Goal: Task Accomplishment & Management: Manage account settings

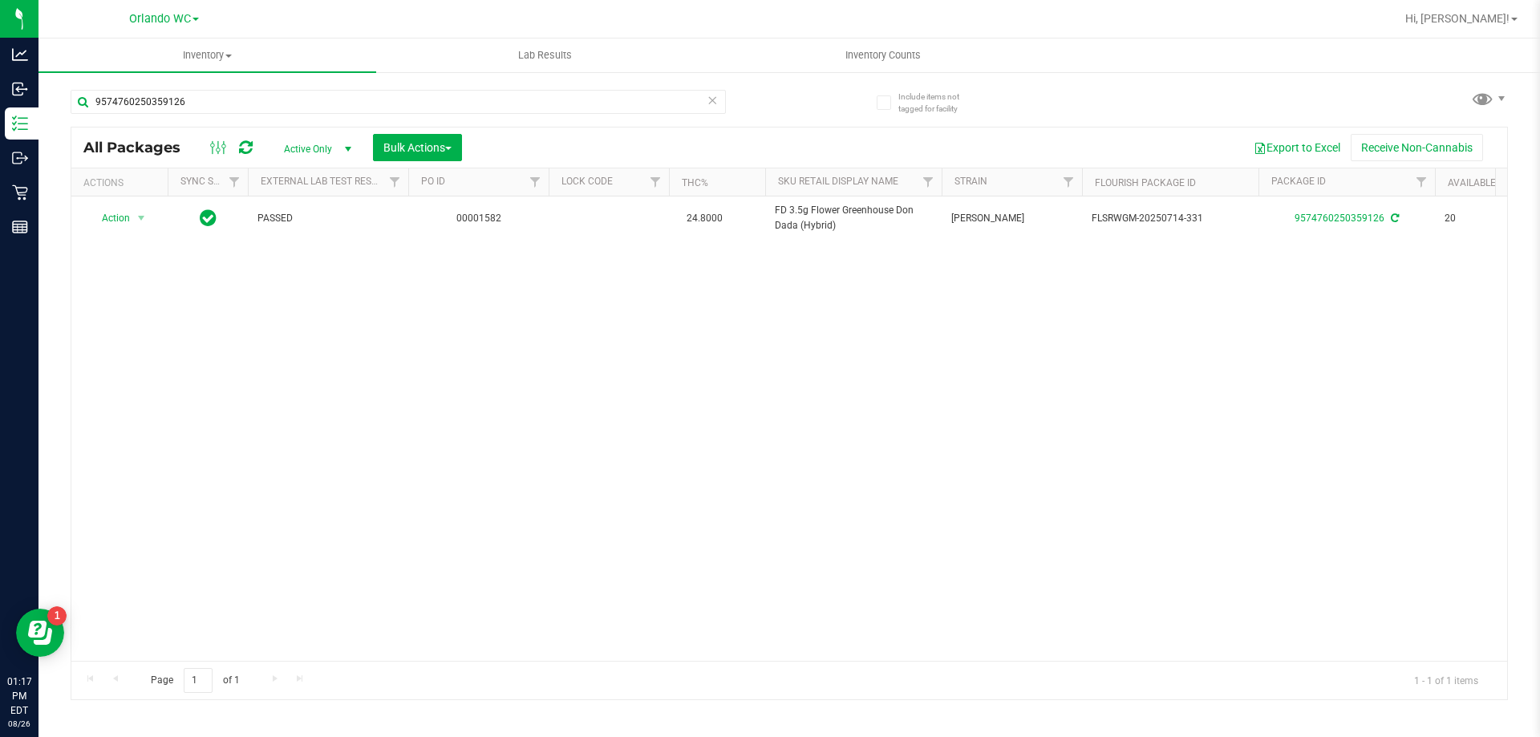
click at [66, 329] on div "Include items not tagged for facility 9574760250359126 All Packages Active Only…" at bounding box center [788, 315] width 1501 height 489
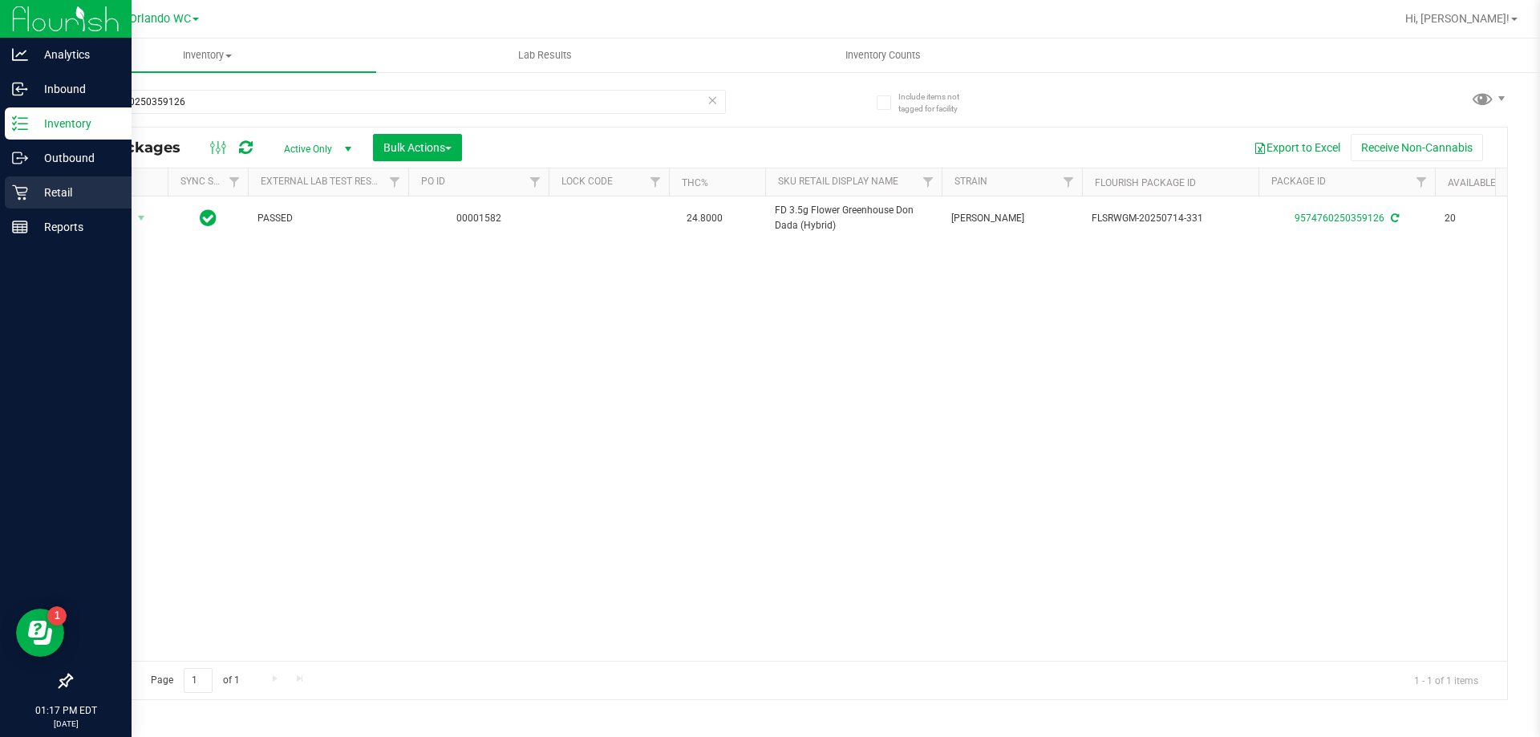
click at [42, 192] on p "Retail" at bounding box center [76, 192] width 96 height 19
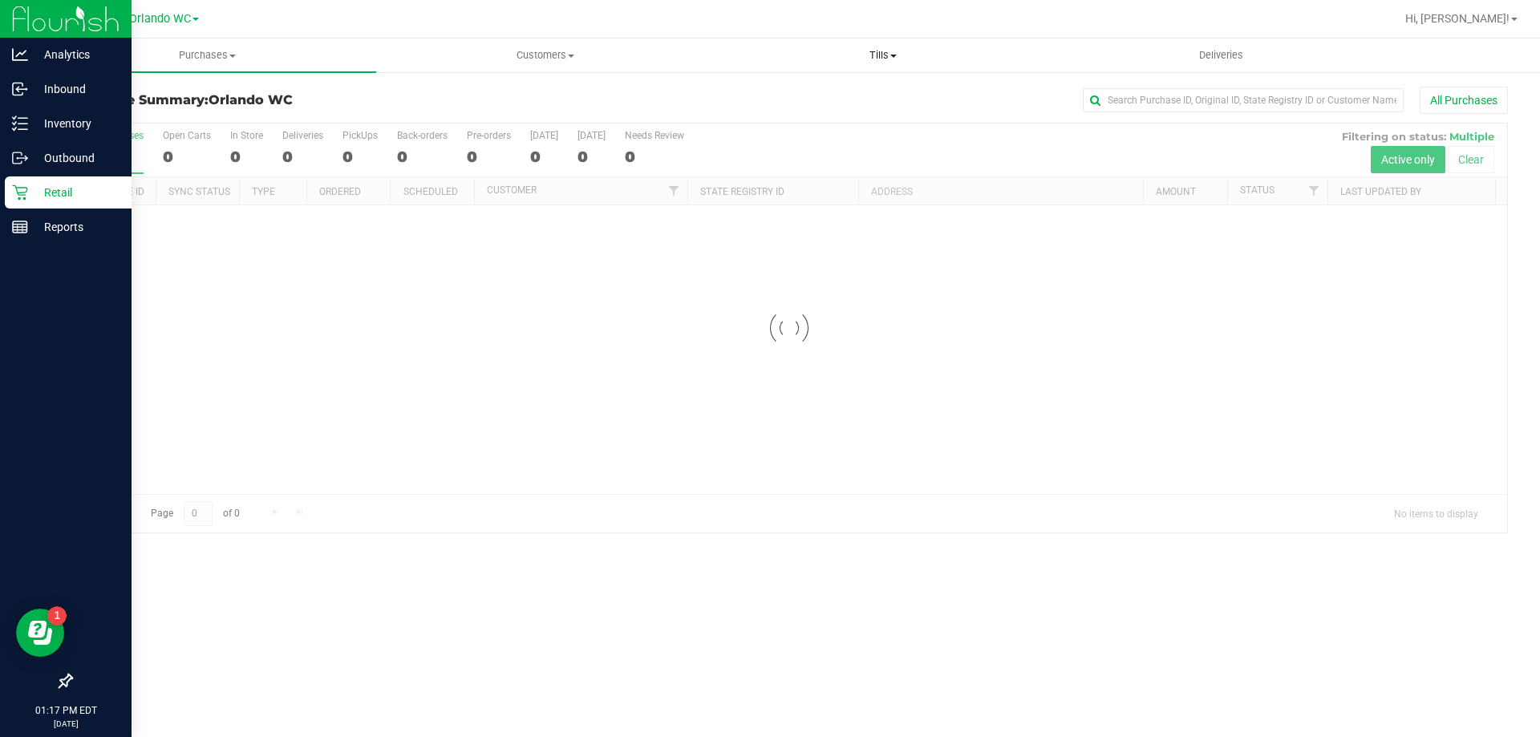
click at [888, 61] on span "Tills" at bounding box center [883, 55] width 336 height 14
click at [845, 91] on li "Manage tills" at bounding box center [883, 96] width 338 height 19
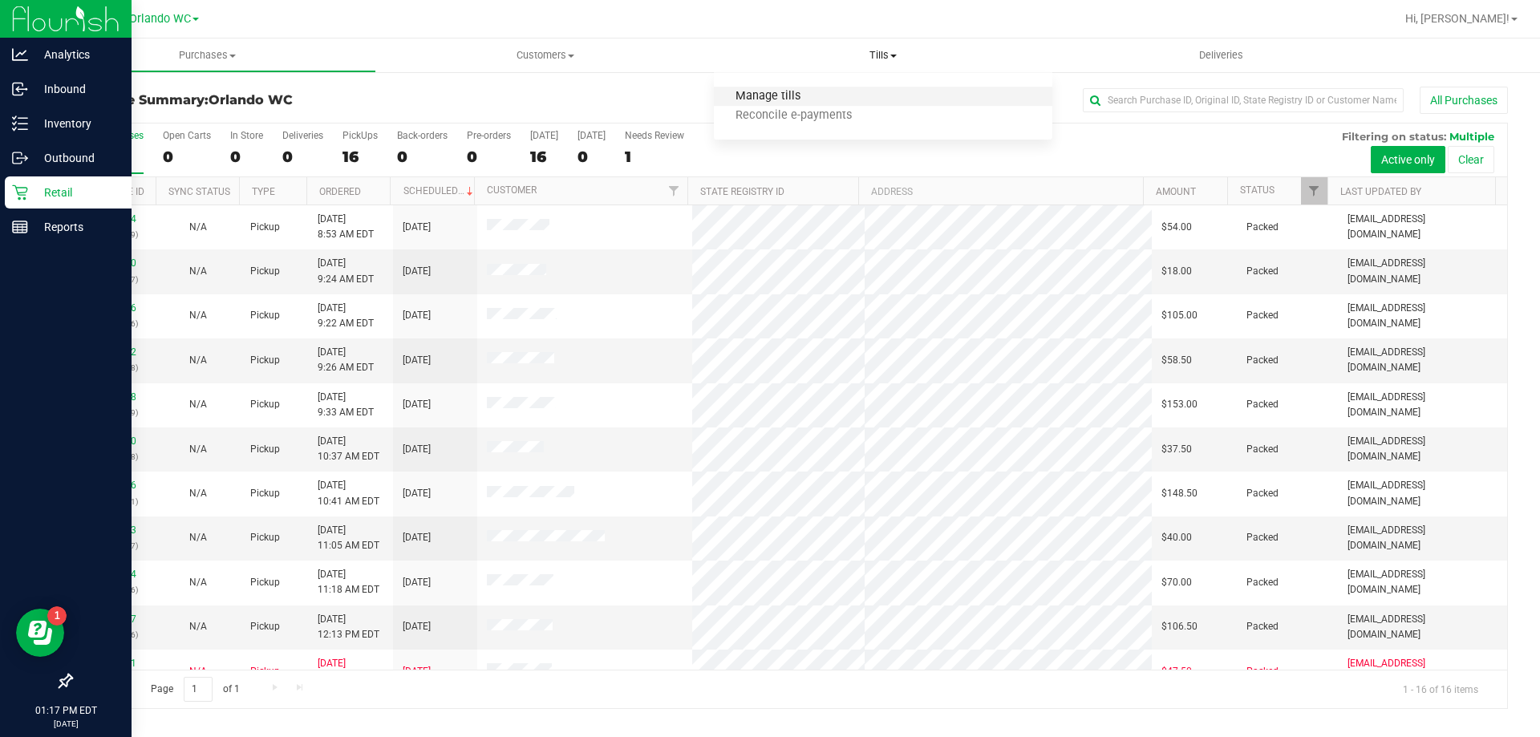
click at [756, 96] on span "Manage tills" at bounding box center [768, 97] width 108 height 14
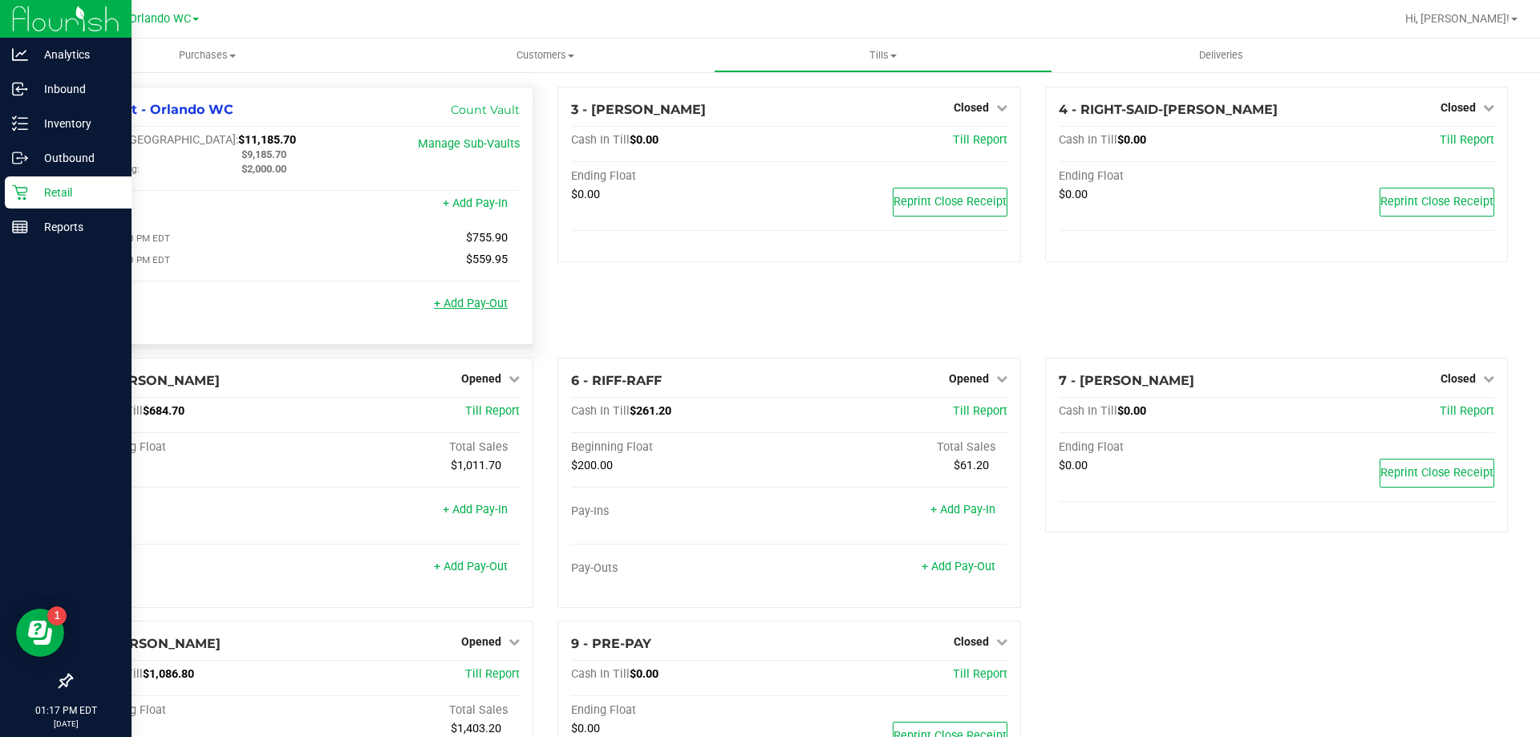
click at [484, 308] on link "+ Add Pay-Out" at bounding box center [471, 304] width 74 height 14
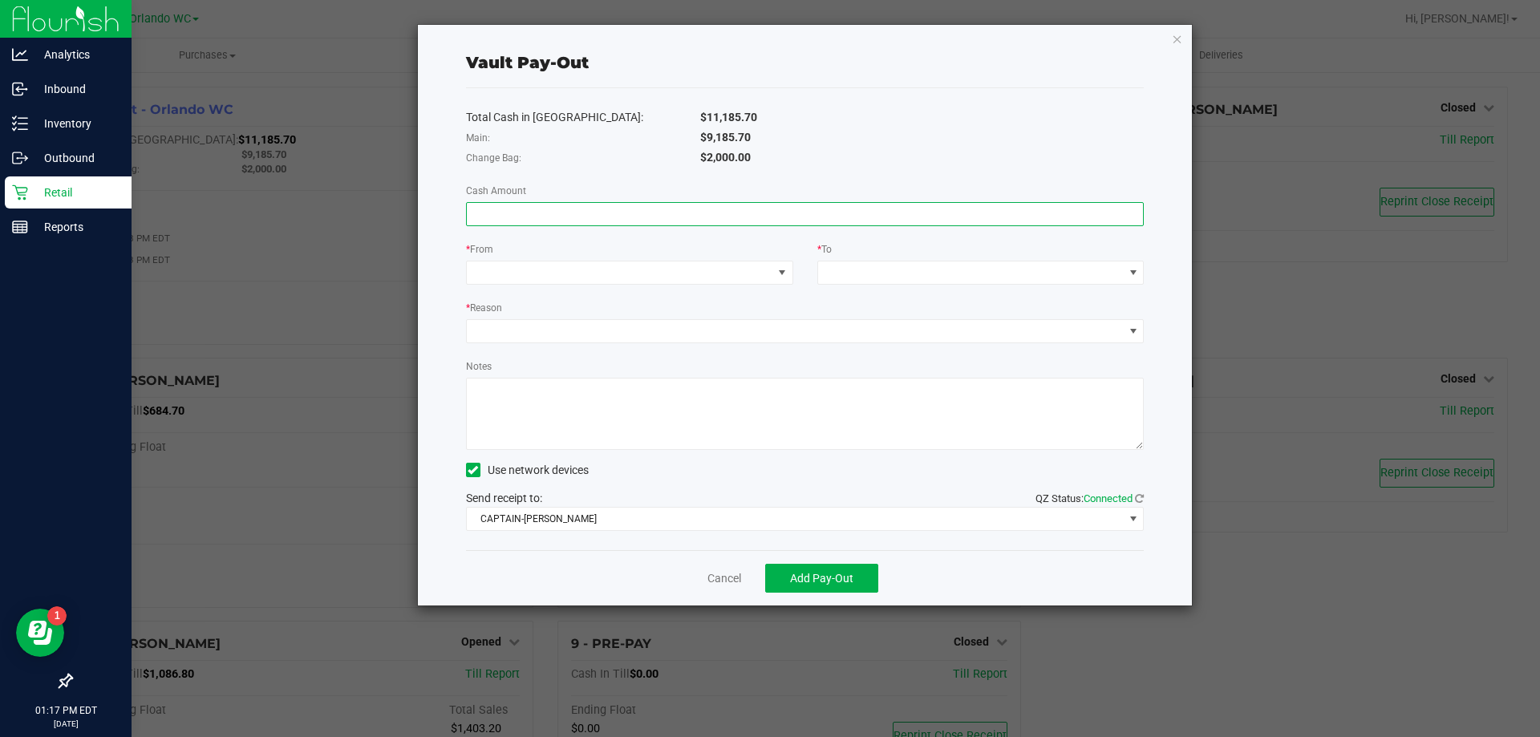
click at [599, 216] on input at bounding box center [805, 214] width 677 height 22
click at [618, 213] on input at bounding box center [805, 214] width 677 height 22
type input "$9,185.70"
click at [639, 263] on span at bounding box center [620, 272] width 306 height 22
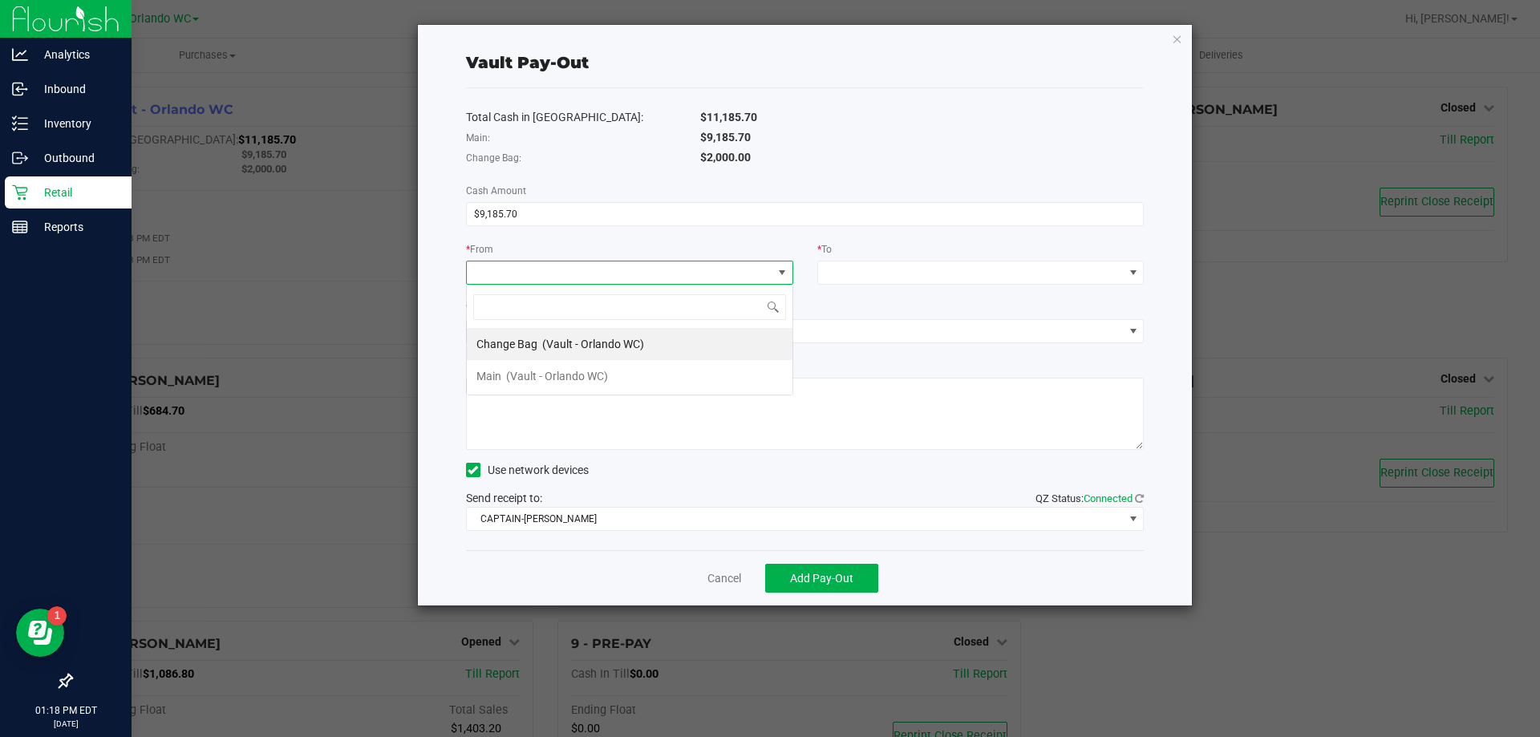
scroll to position [24, 327]
drag, startPoint x: 590, startPoint y: 375, endPoint x: 731, endPoint y: 344, distance: 143.6
click at [590, 375] on span "(Vault - Orlando WC)" at bounding box center [557, 376] width 102 height 13
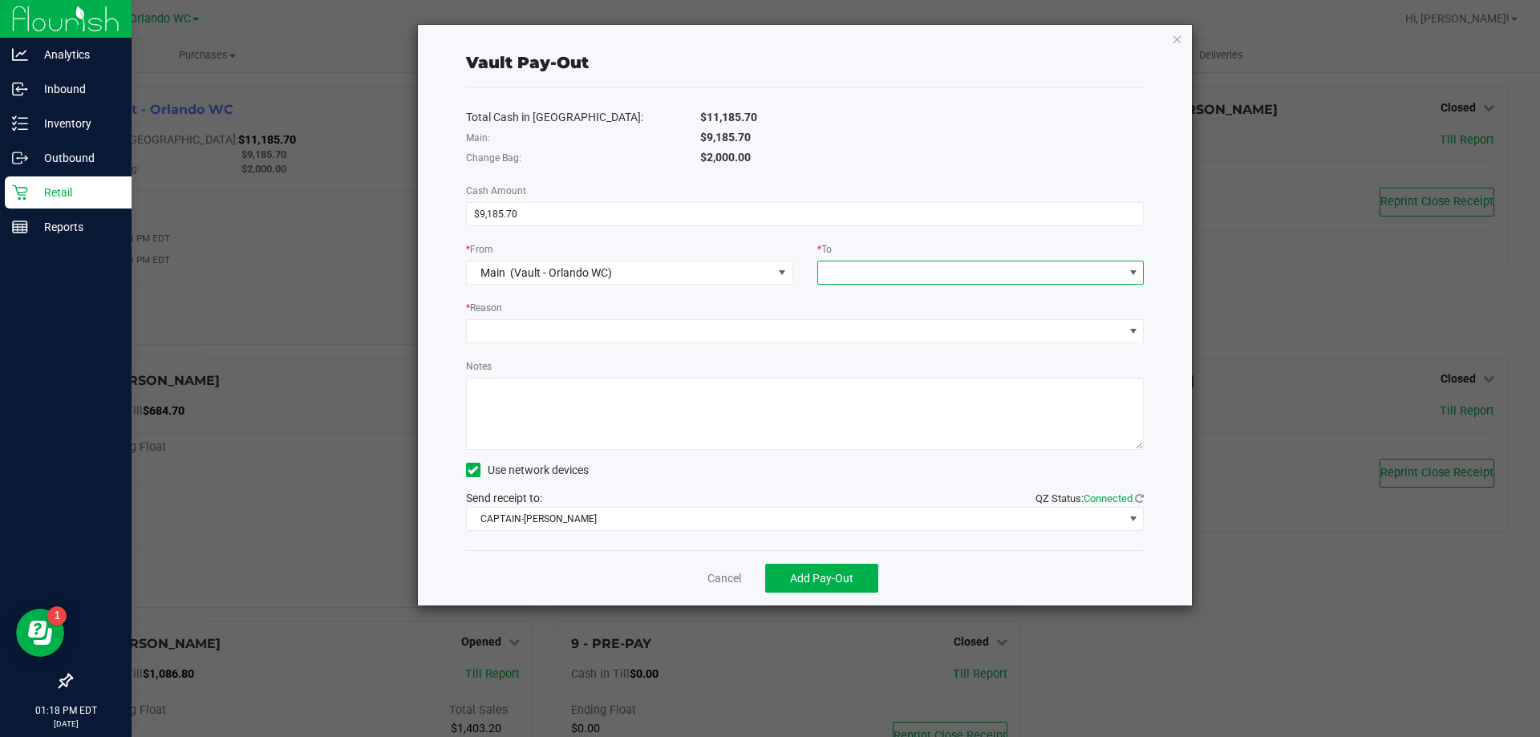
click at [912, 274] on span at bounding box center [971, 272] width 306 height 22
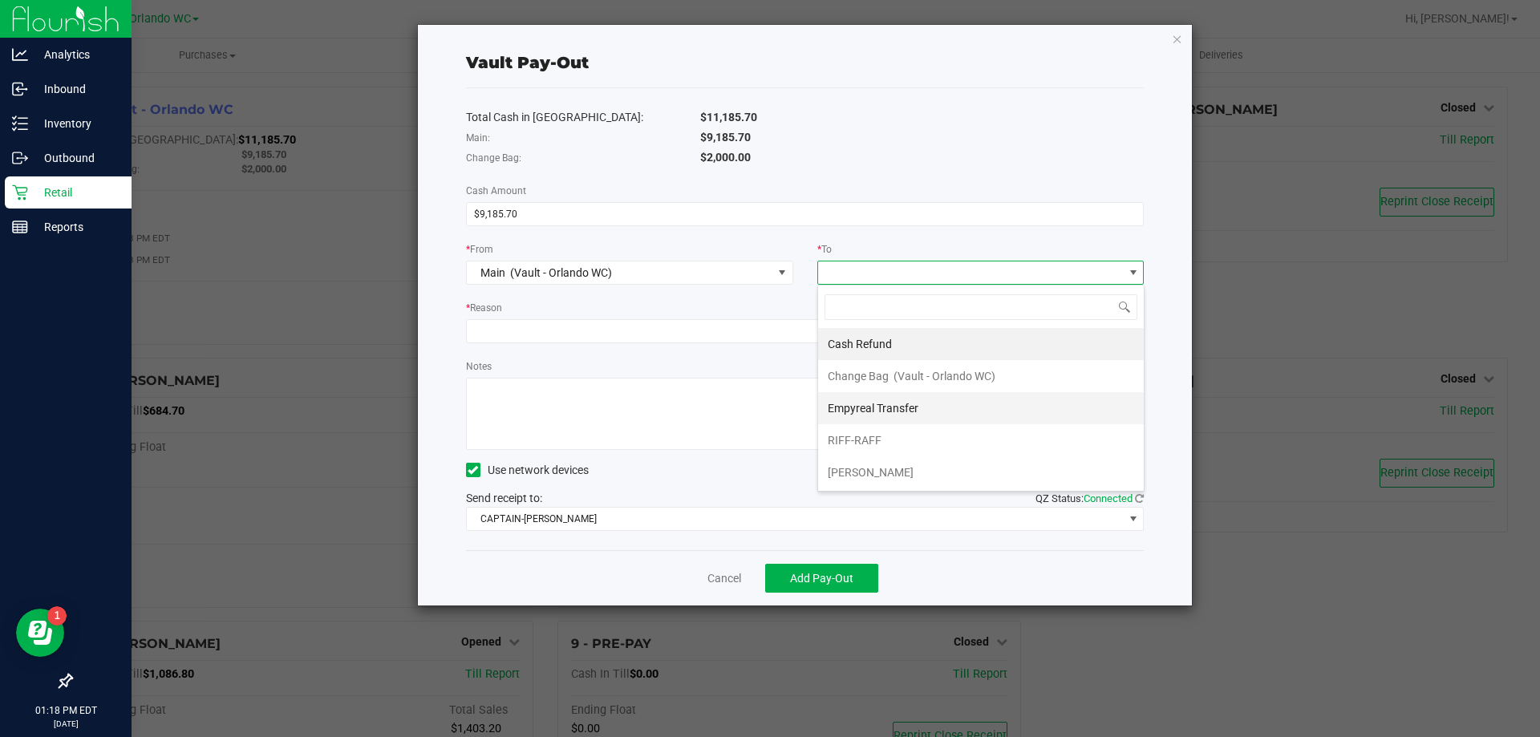
click at [877, 406] on span "Empyreal Transfer" at bounding box center [873, 408] width 91 height 13
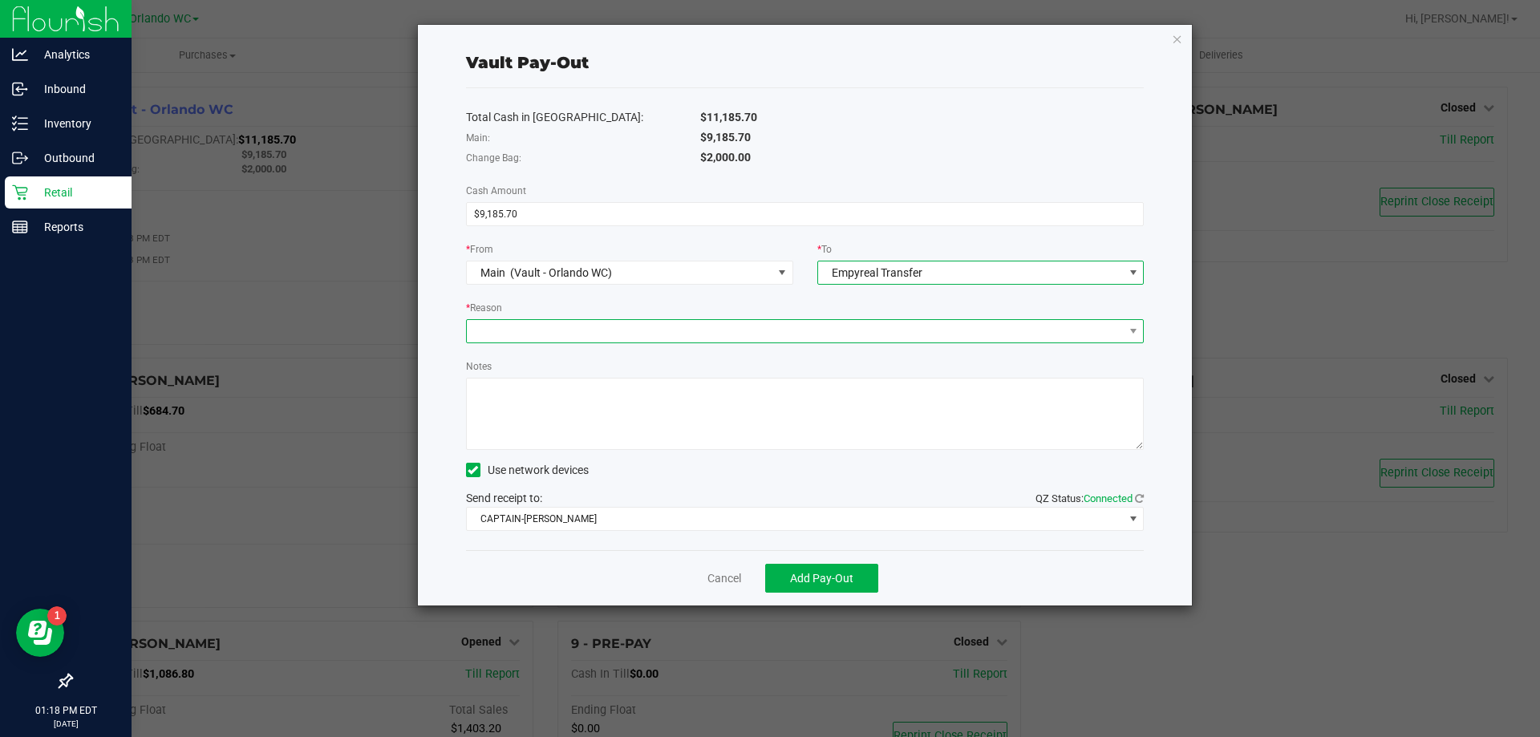
click at [533, 333] on span at bounding box center [795, 331] width 657 height 22
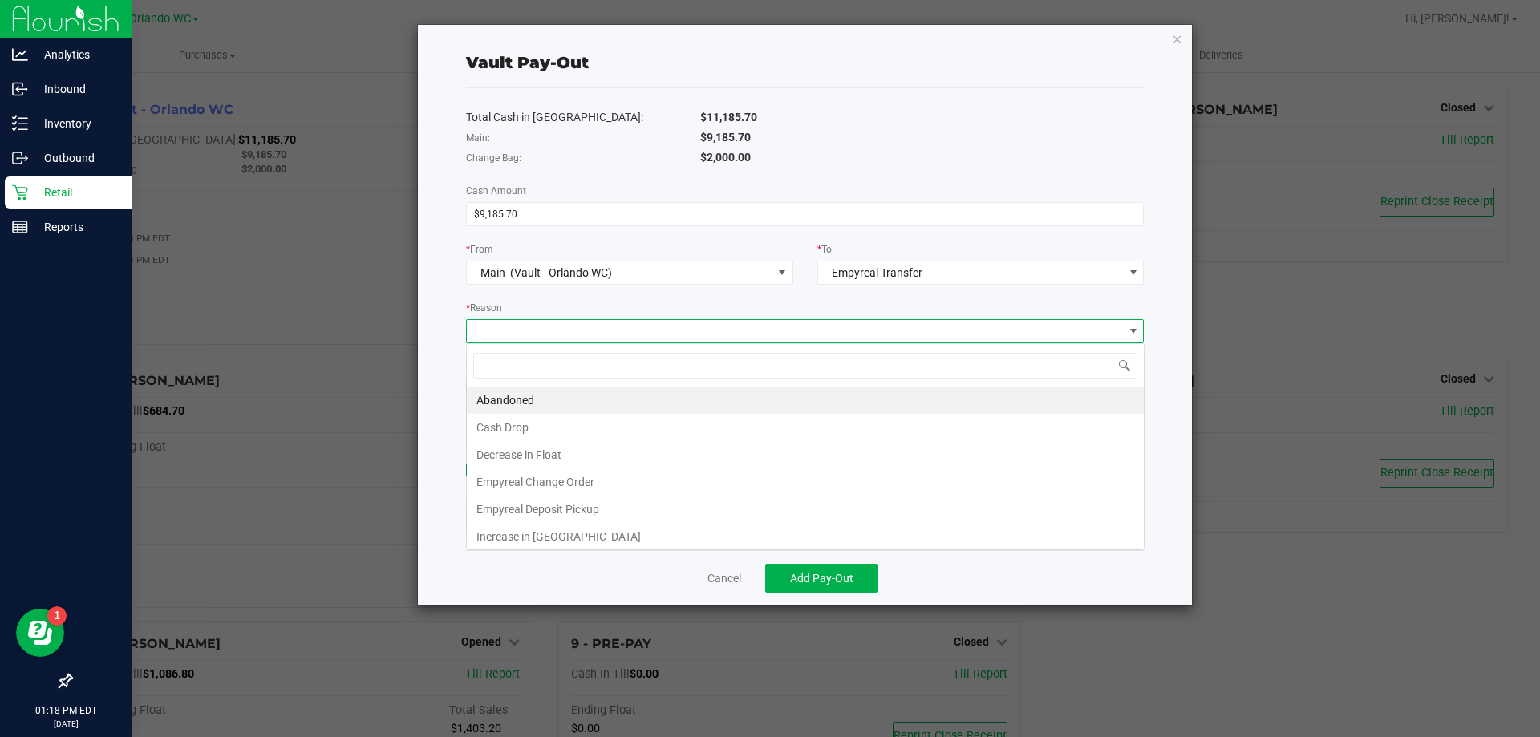
scroll to position [24, 678]
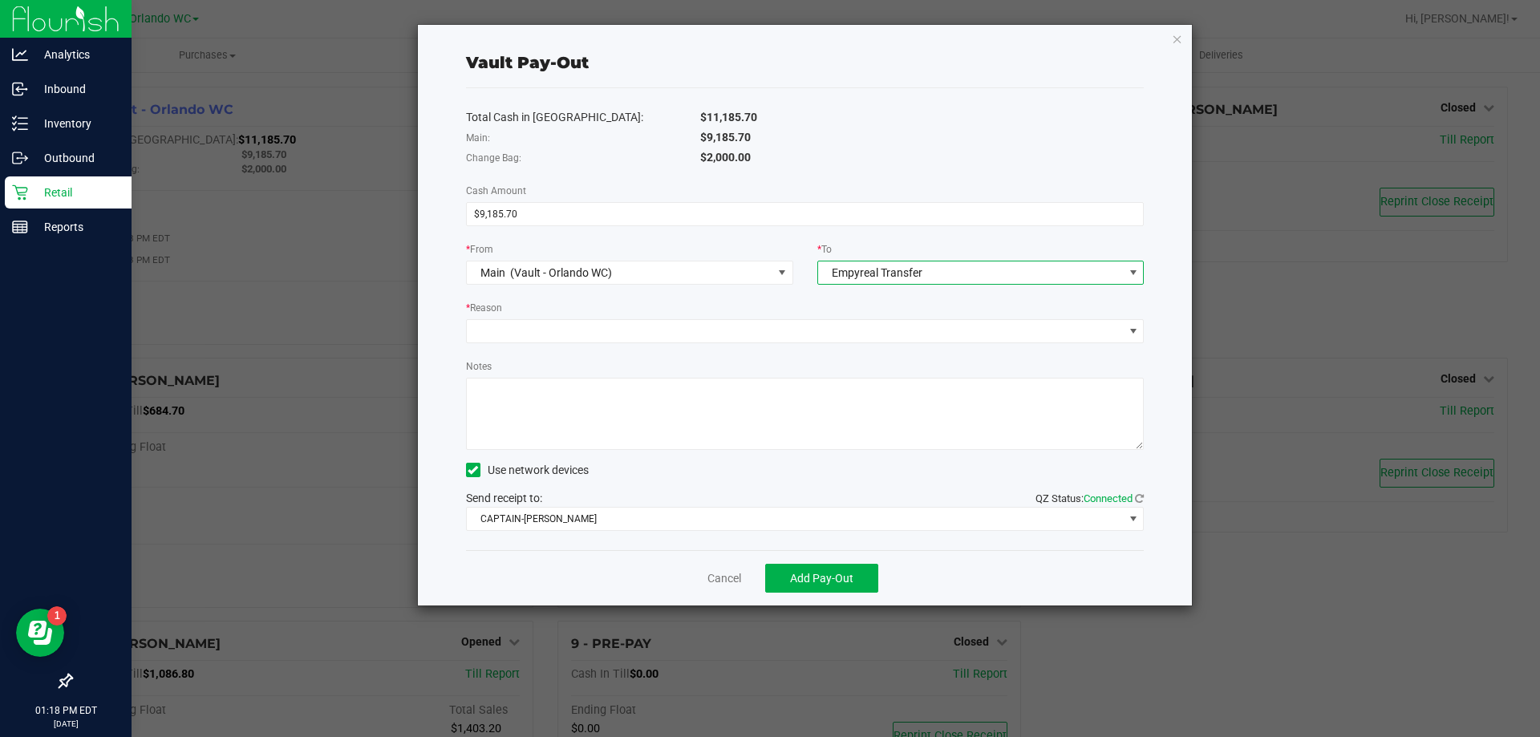
click at [950, 278] on span "Empyreal Transfer" at bounding box center [971, 272] width 306 height 22
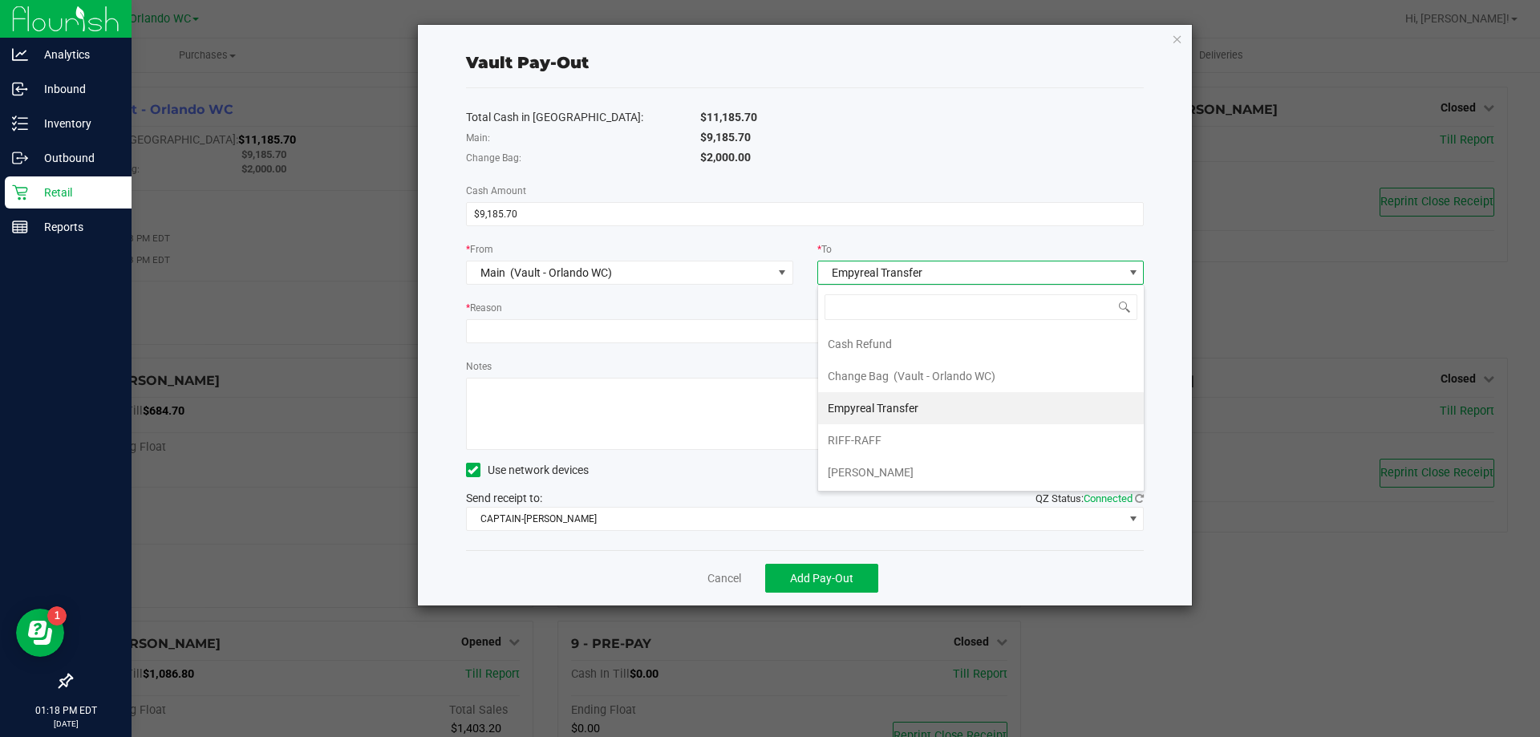
scroll to position [24, 327]
drag, startPoint x: 883, startPoint y: 407, endPoint x: 861, endPoint y: 403, distance: 22.8
click at [881, 407] on span "Empyreal Transfer" at bounding box center [873, 408] width 91 height 13
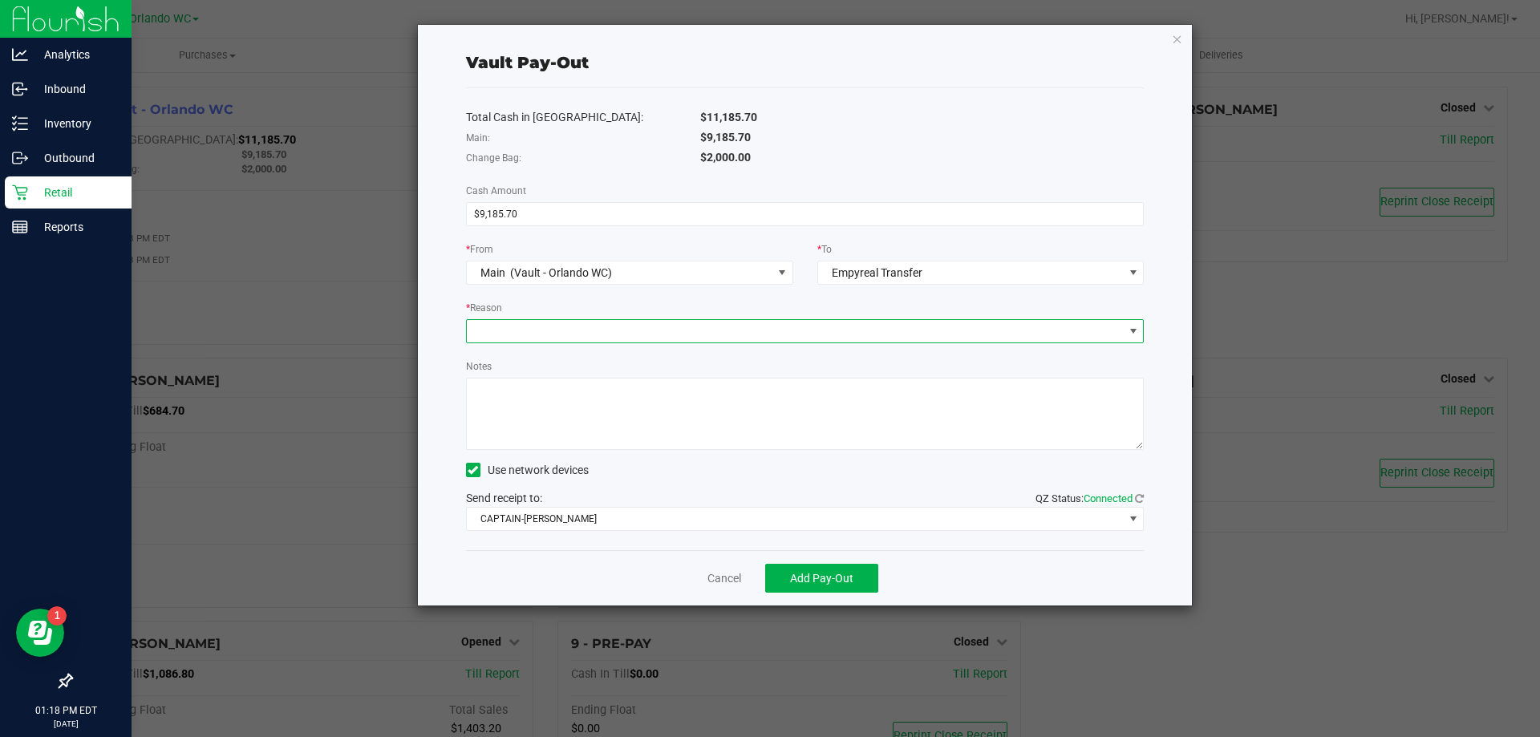
click at [553, 338] on span at bounding box center [795, 331] width 657 height 22
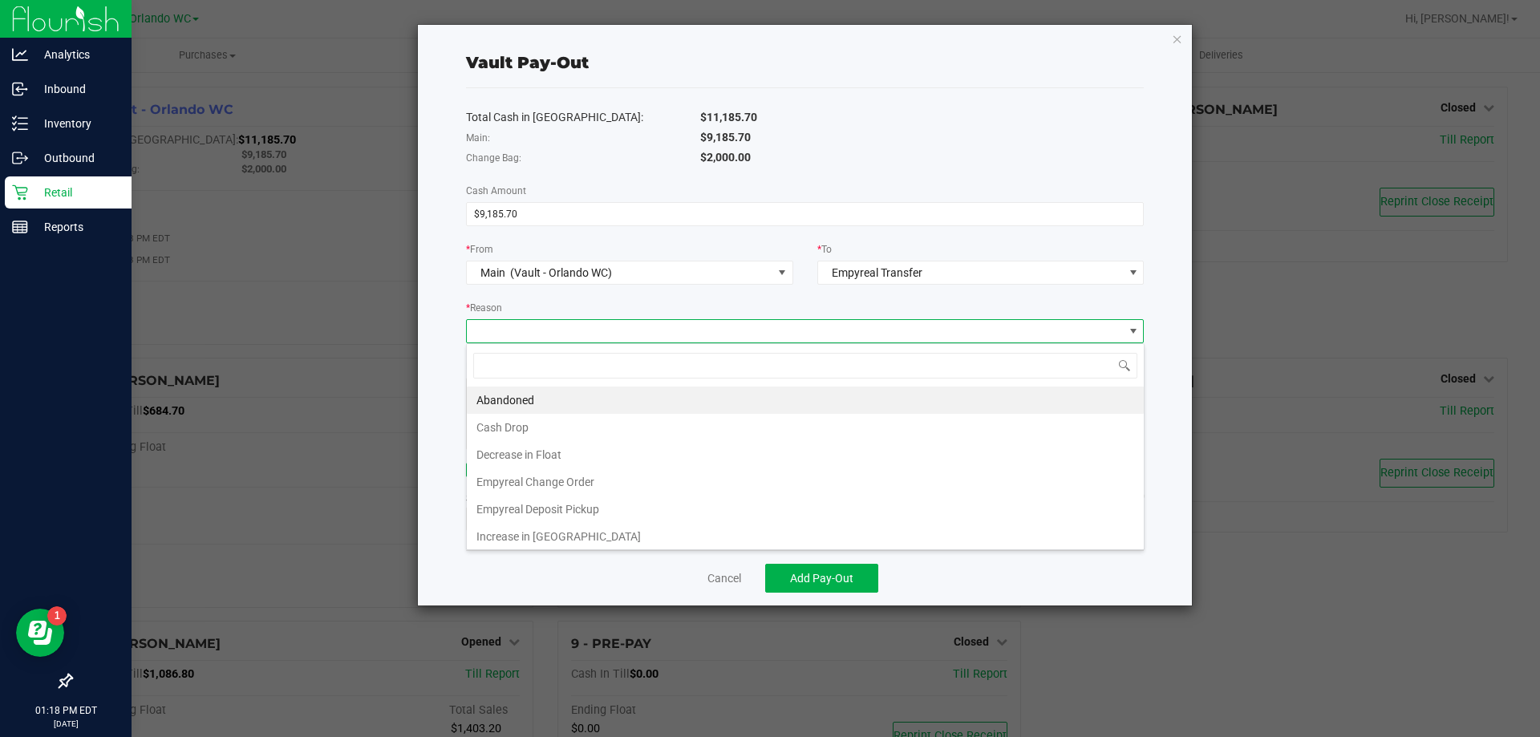
scroll to position [24, 678]
click at [538, 505] on li "Empyreal Deposit Pickup" at bounding box center [805, 509] width 677 height 27
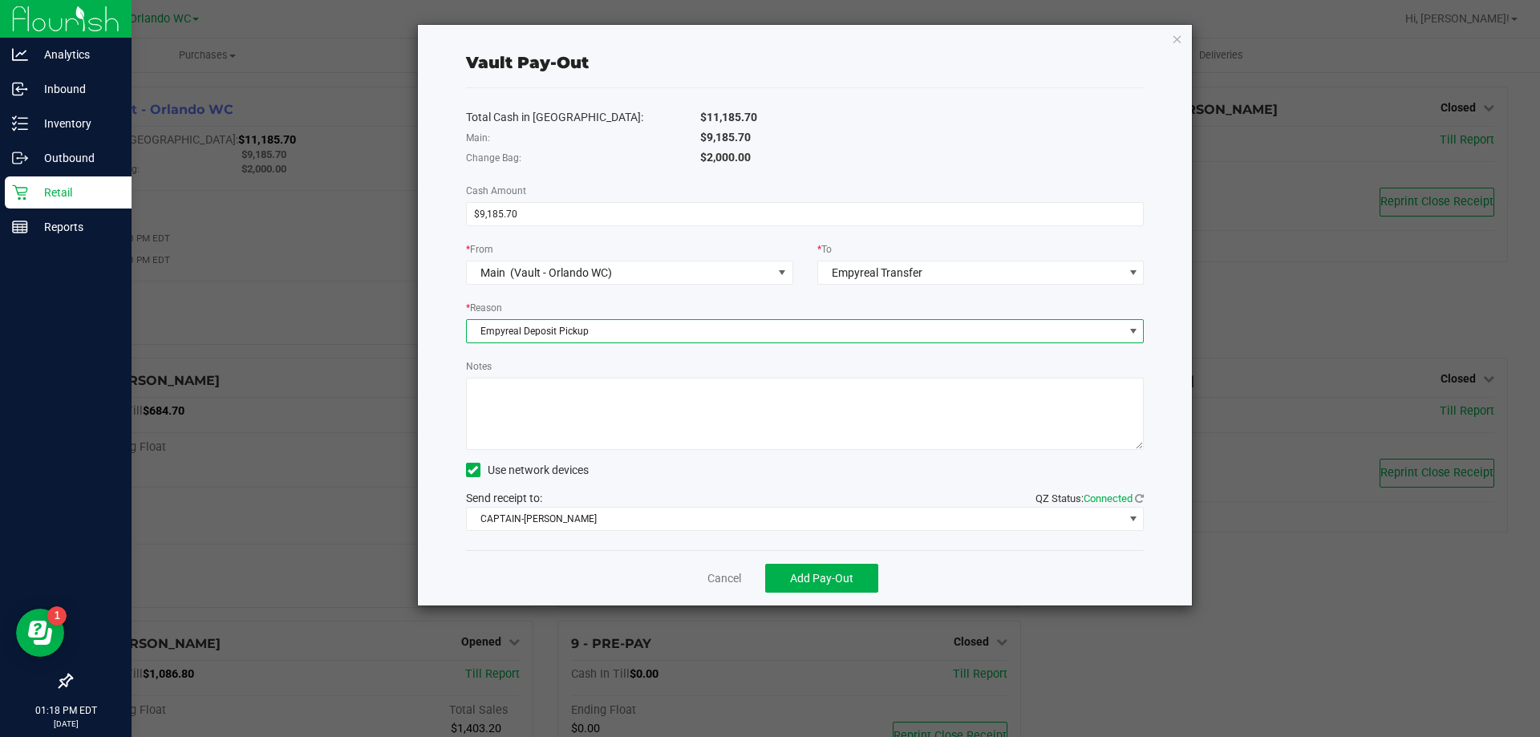
click at [541, 412] on textarea "Notes" at bounding box center [805, 414] width 679 height 72
type textarea "C"
type textarea "Deposit pick up for $9,185.70 - SC"
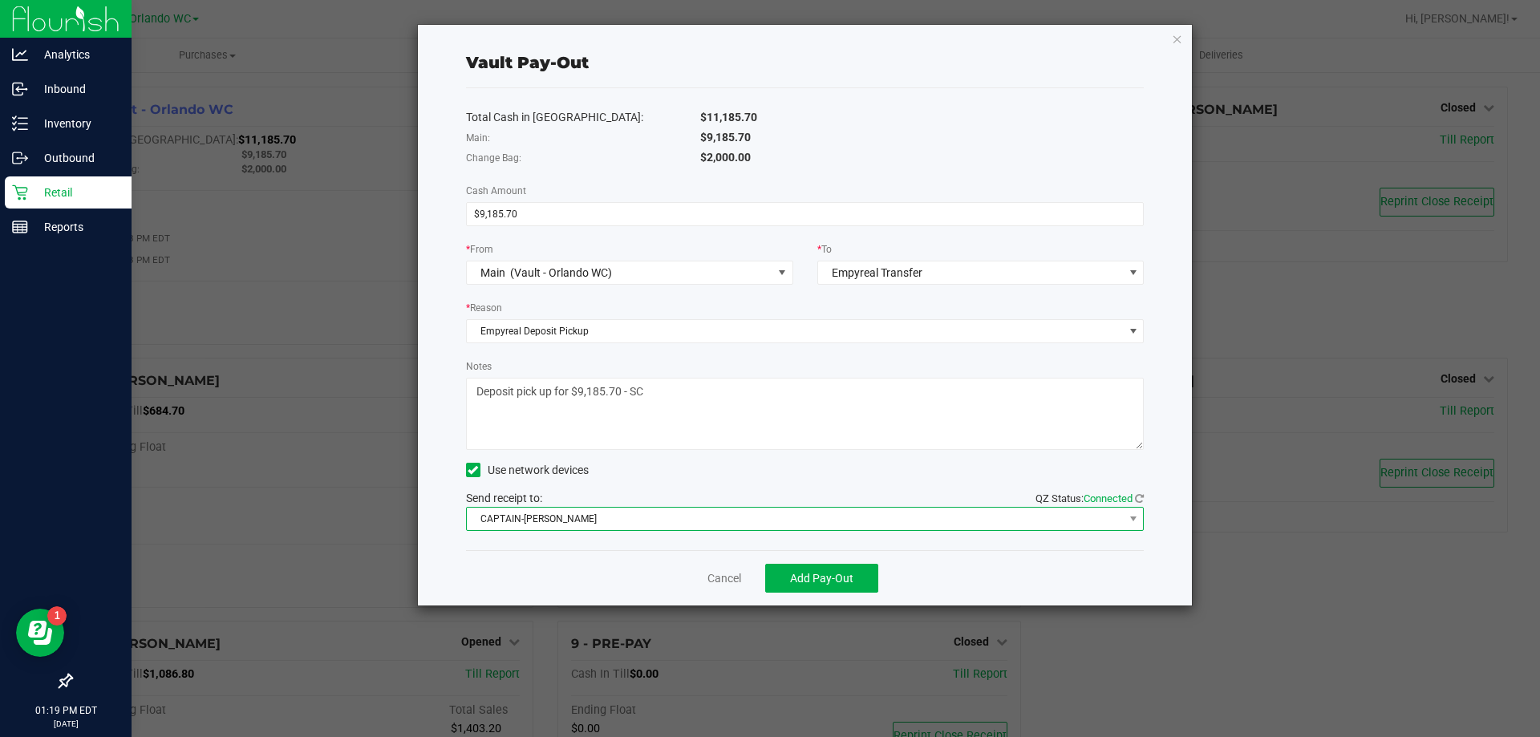
click at [579, 521] on span "CAPTAIN-[PERSON_NAME]" at bounding box center [795, 519] width 657 height 22
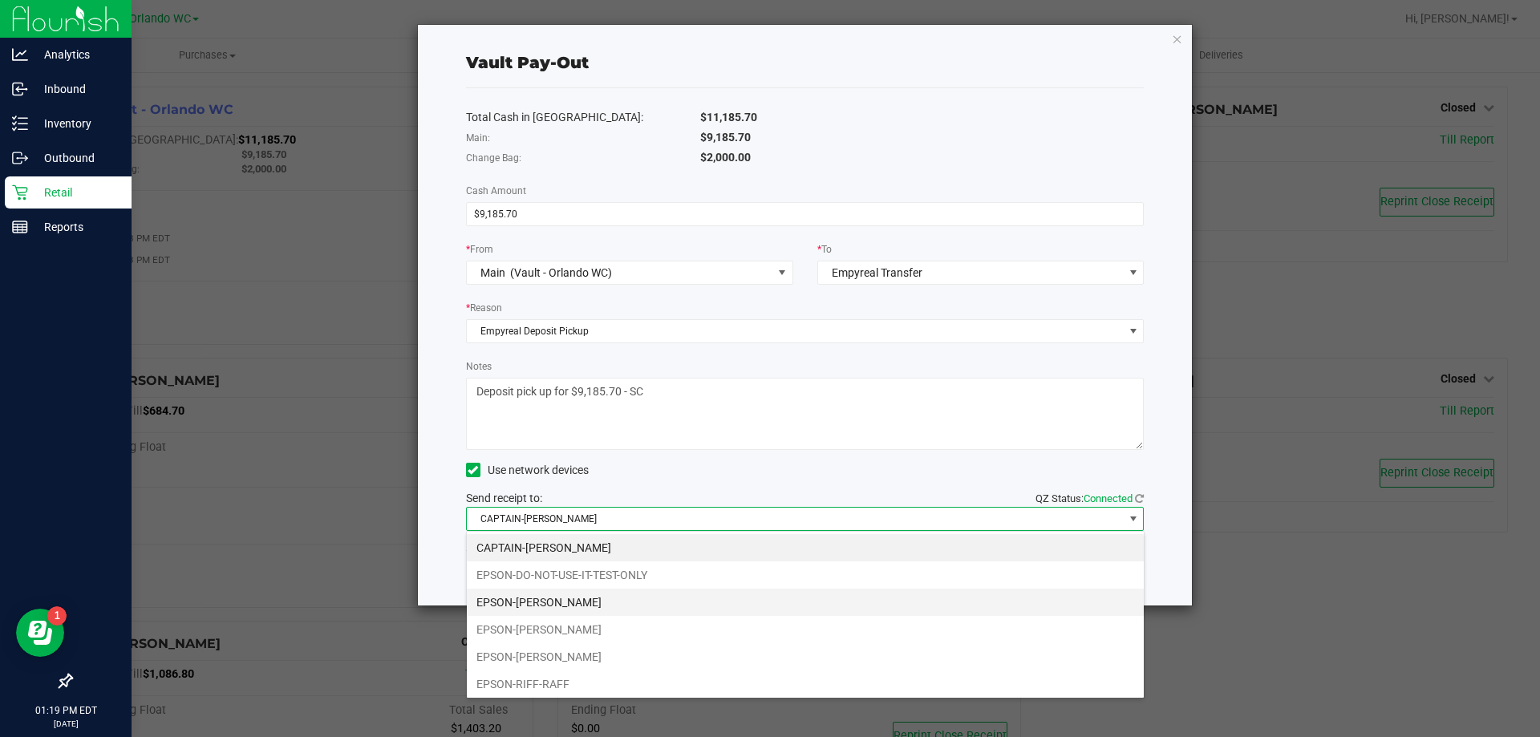
click at [584, 597] on li "EPSON-[PERSON_NAME]" at bounding box center [805, 602] width 677 height 27
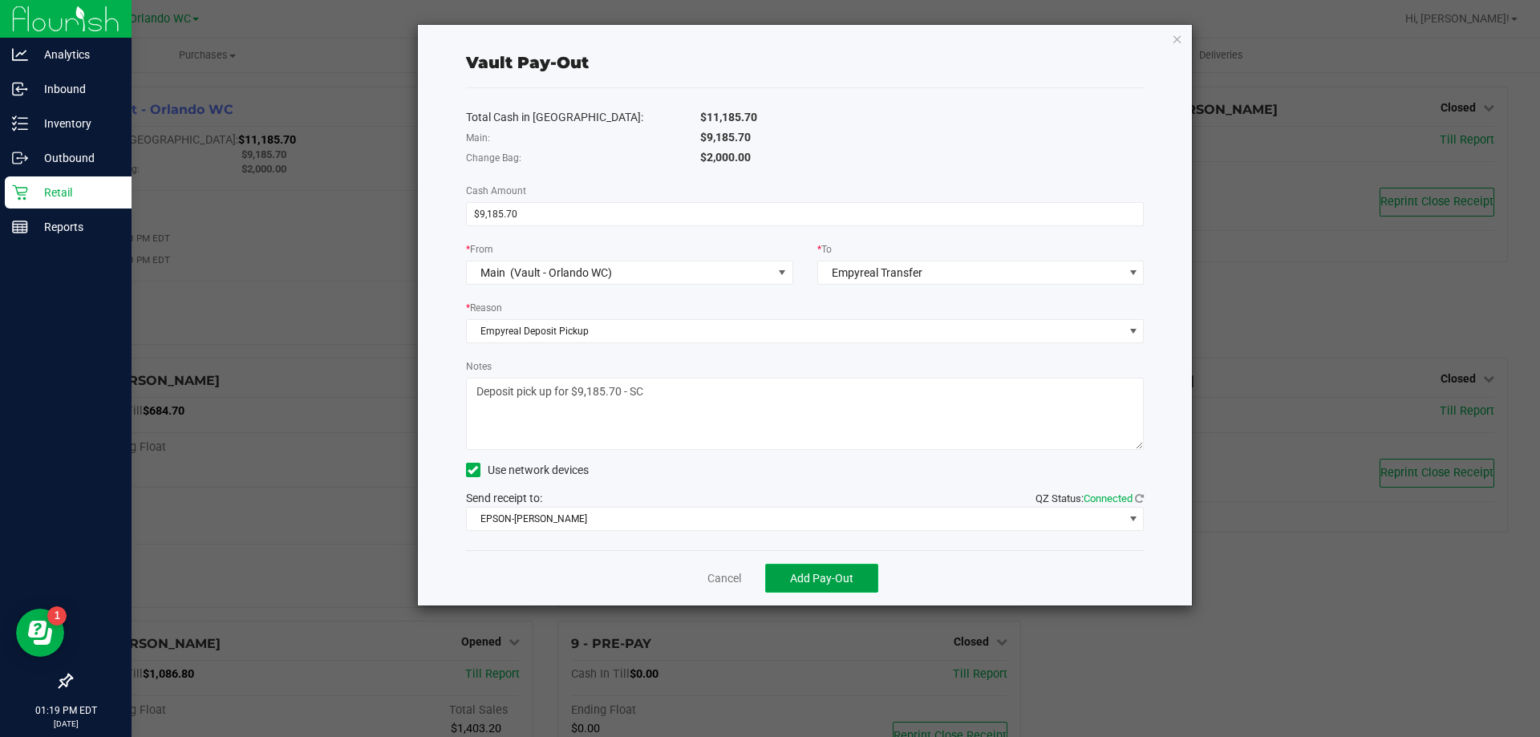
click at [828, 577] on span "Add Pay-Out" at bounding box center [821, 578] width 63 height 13
click at [730, 586] on link "Dismiss" at bounding box center [718, 578] width 38 height 17
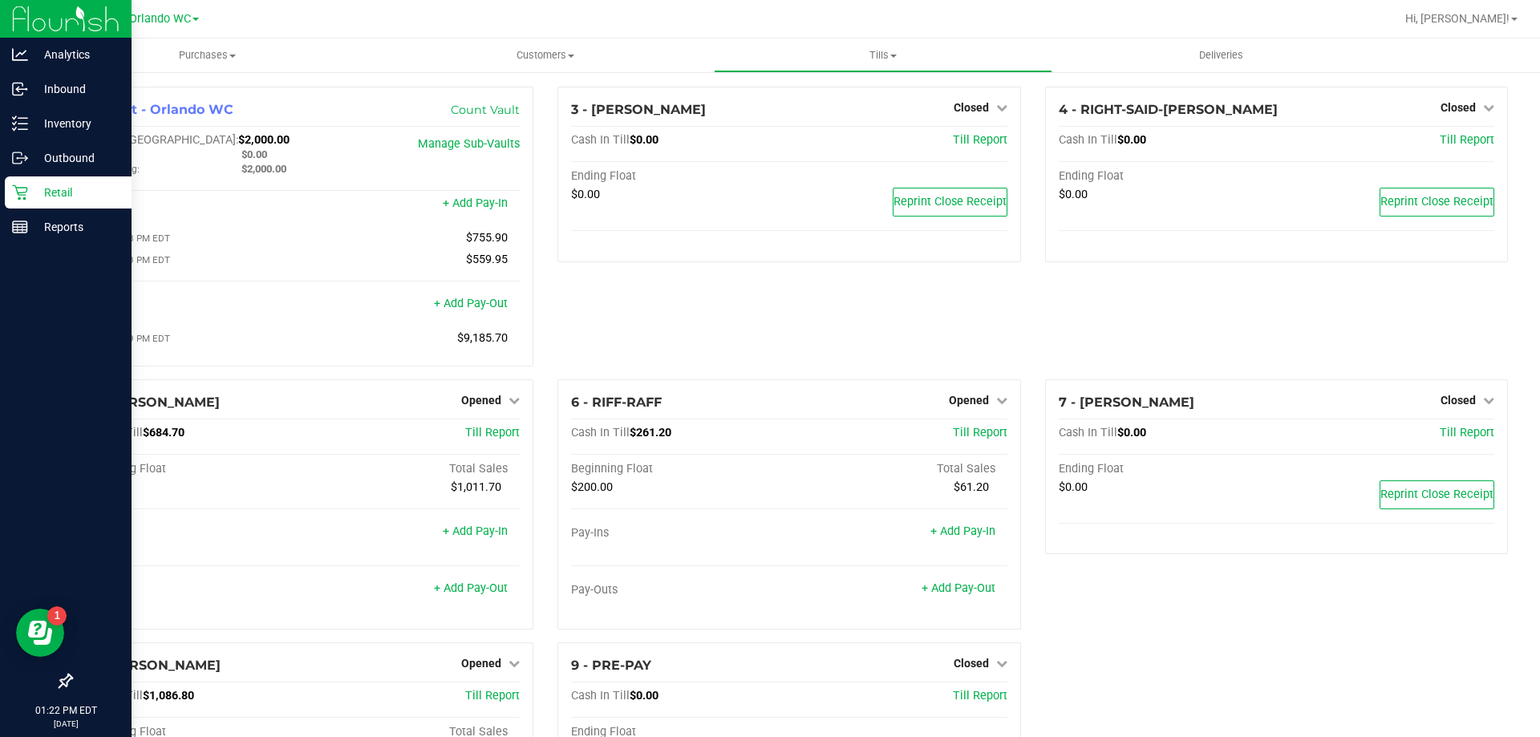
click at [24, 195] on icon at bounding box center [19, 192] width 15 height 15
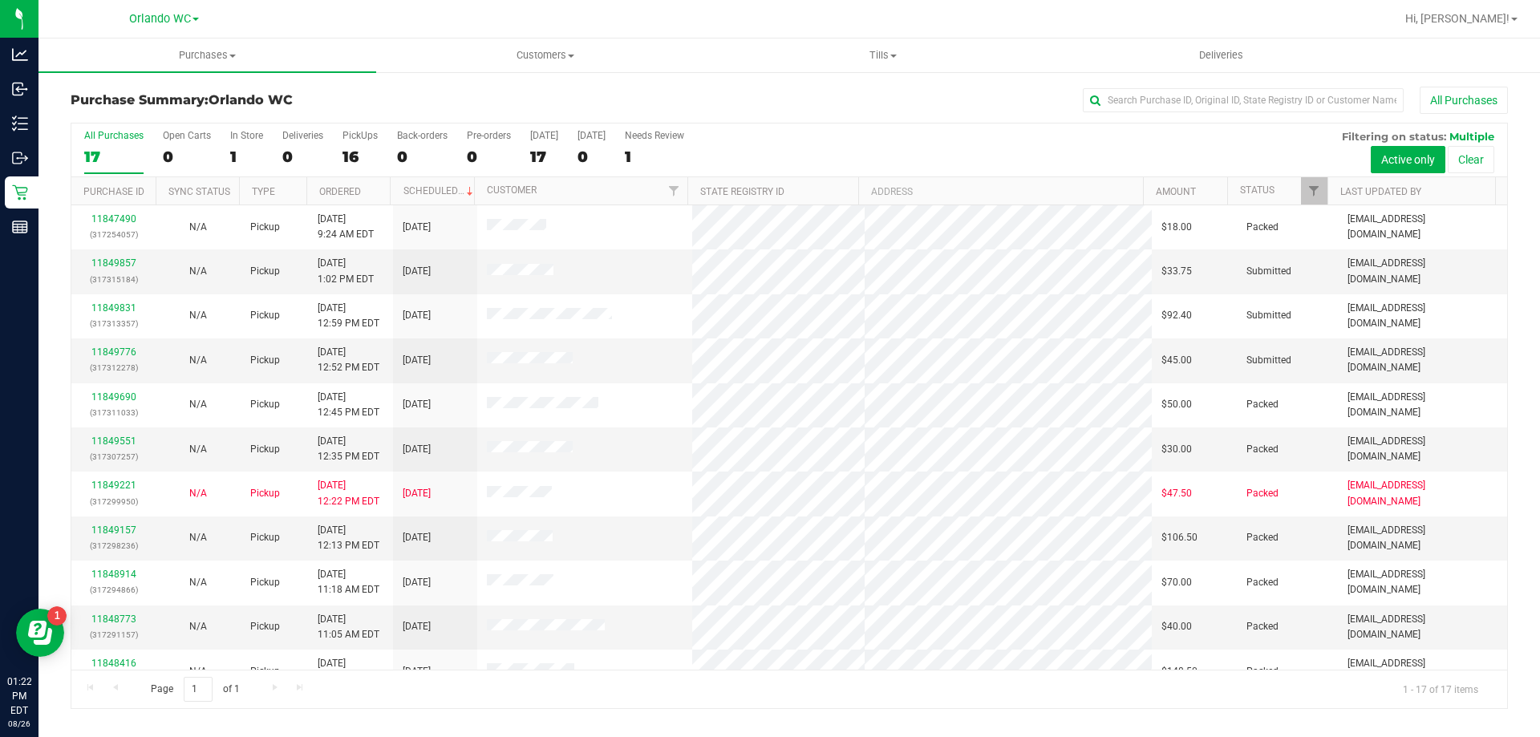
click at [763, 715] on div "Purchase Summary: Orlando WC All Purchases All Purchases 17 Open Carts 0 In Sto…" at bounding box center [788, 398] width 1501 height 654
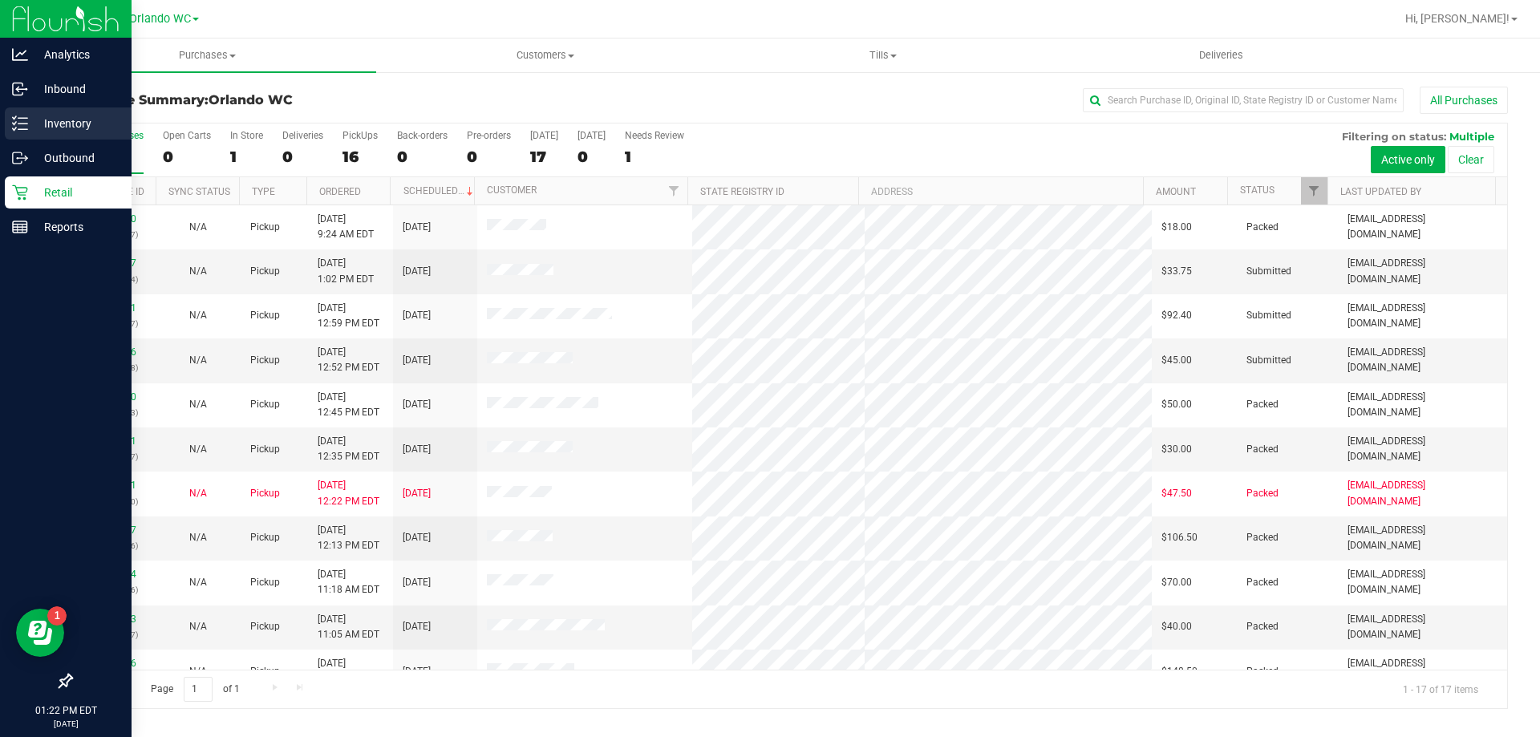
drag, startPoint x: 21, startPoint y: 129, endPoint x: 49, endPoint y: 113, distance: 32.3
click at [20, 129] on line at bounding box center [22, 129] width 9 height 0
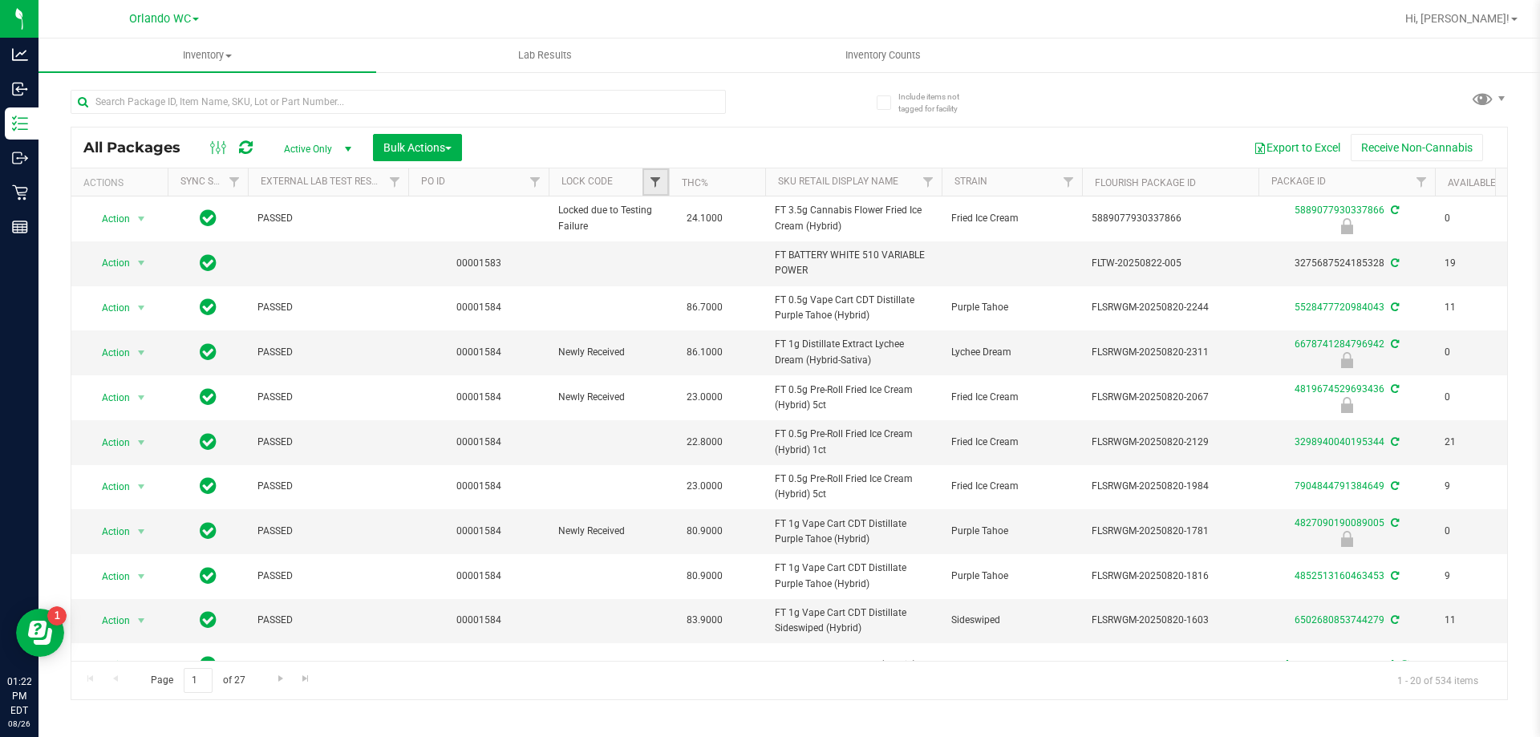
click at [657, 184] on span "Filter" at bounding box center [655, 182] width 13 height 13
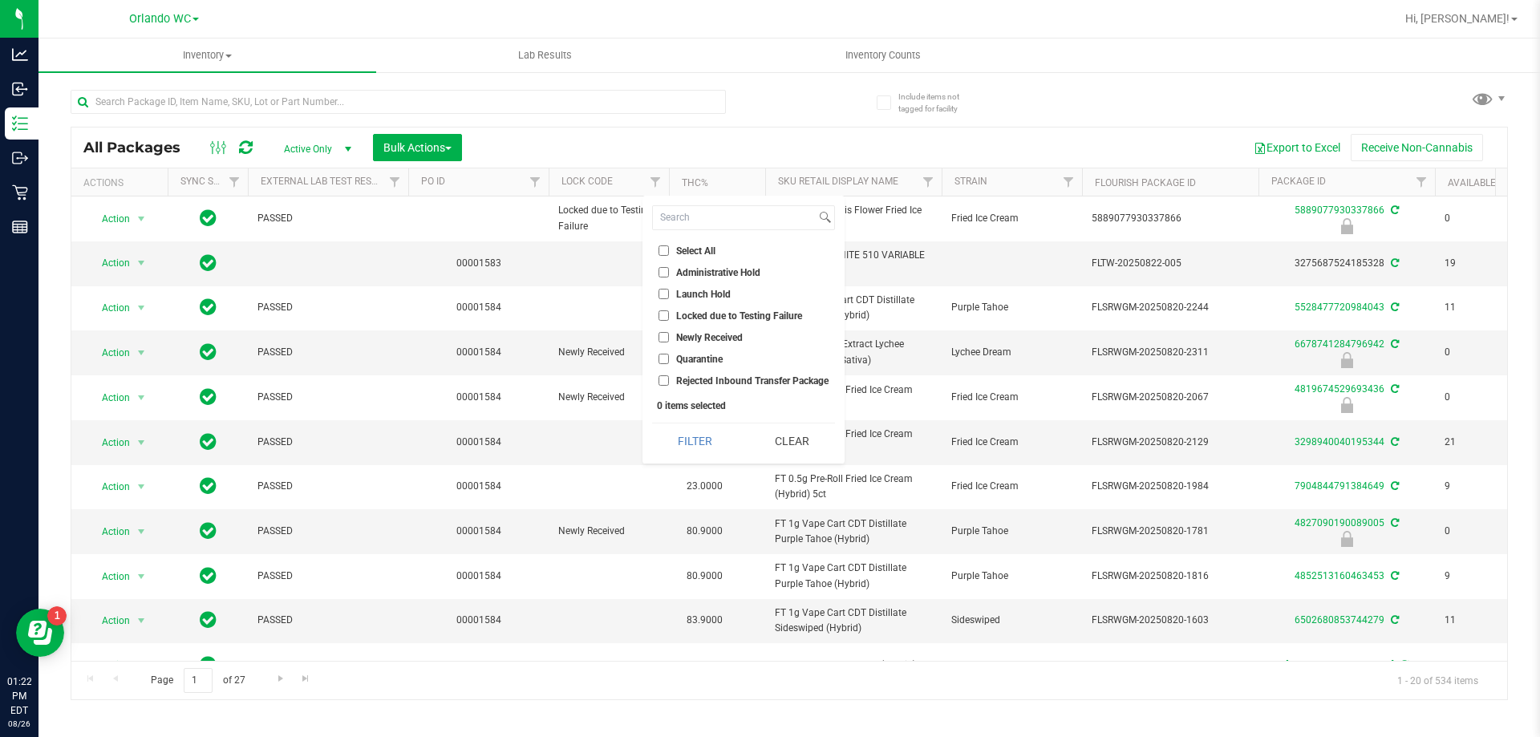
click at [666, 290] on input "Launch Hold" at bounding box center [664, 294] width 10 height 10
checkbox input "true"
click at [721, 444] on button "Filter" at bounding box center [695, 440] width 86 height 35
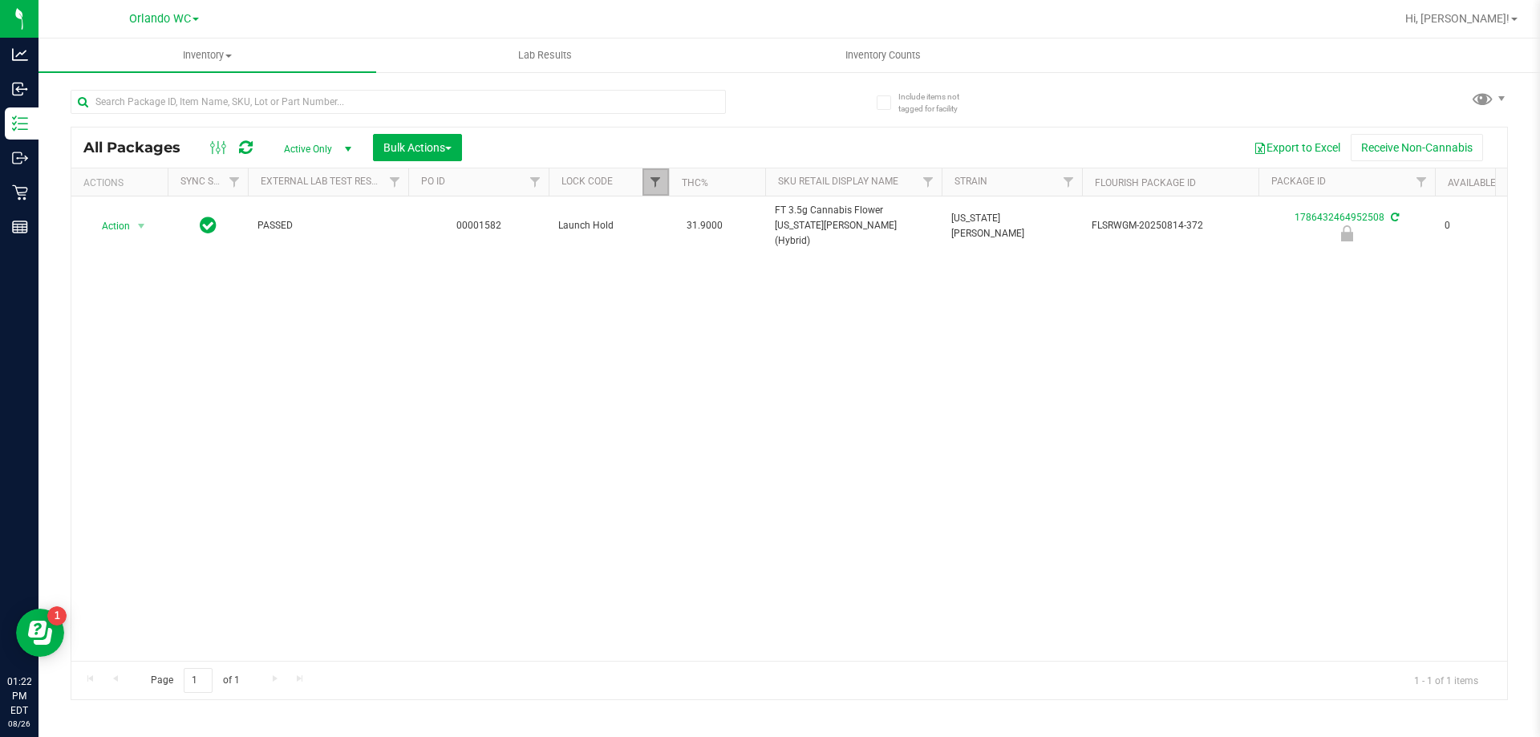
click at [653, 179] on span "Filter" at bounding box center [655, 182] width 13 height 13
click at [582, 351] on div "Action Action Edit attributes Global inventory Locate package Package audit log…" at bounding box center [789, 429] width 1436 height 464
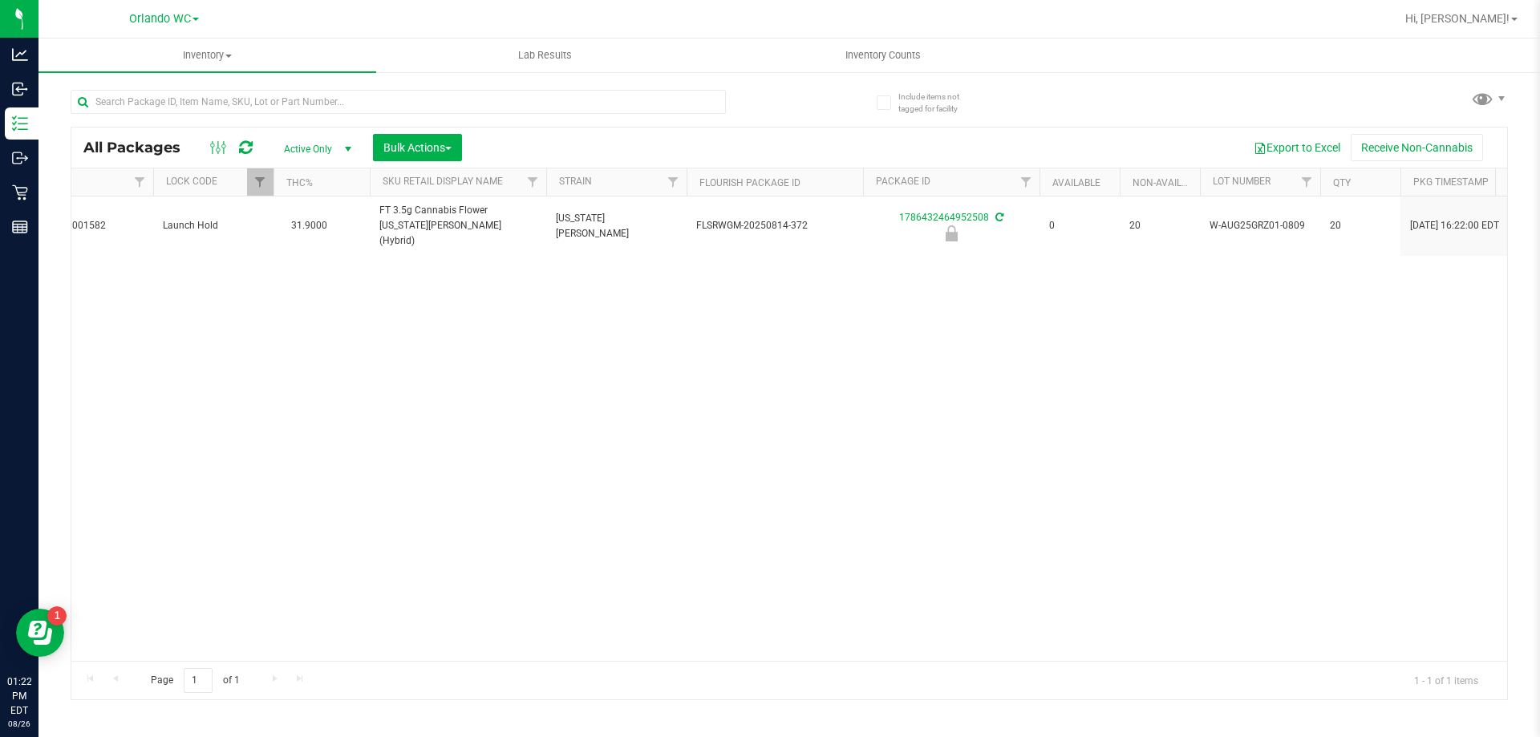
scroll to position [0, 401]
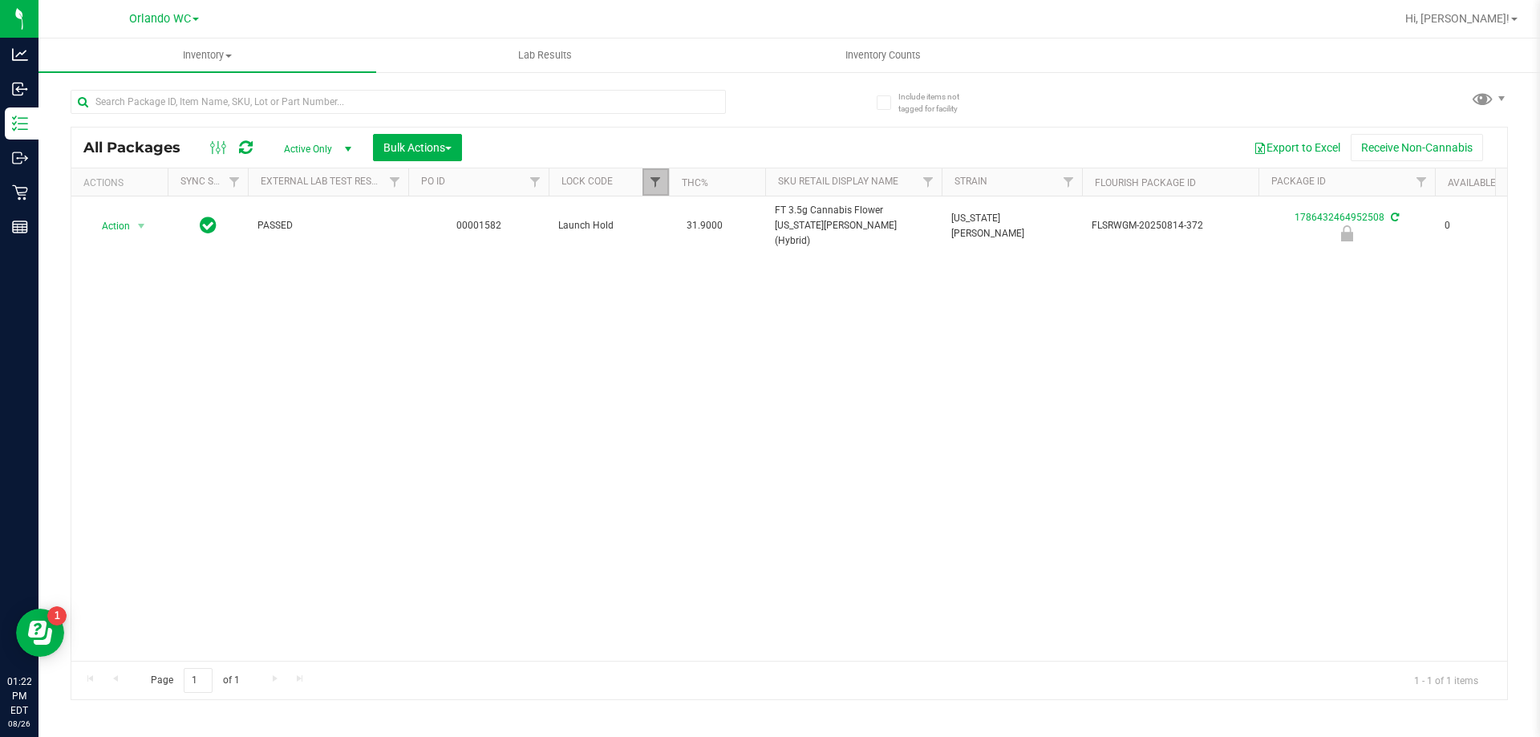
click at [656, 181] on span "Filter" at bounding box center [655, 182] width 13 height 13
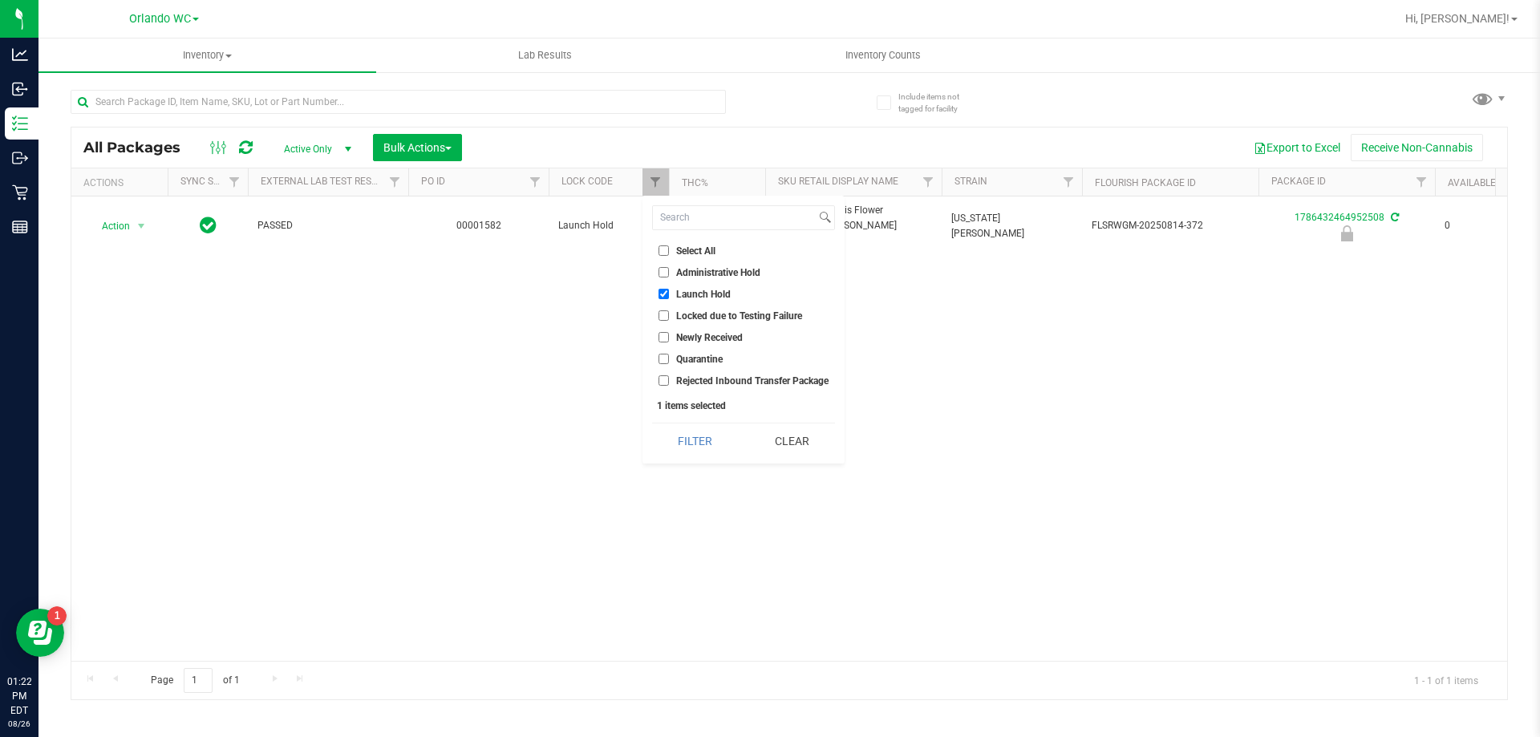
drag, startPoint x: 1040, startPoint y: 260, endPoint x: 779, endPoint y: 241, distance: 262.2
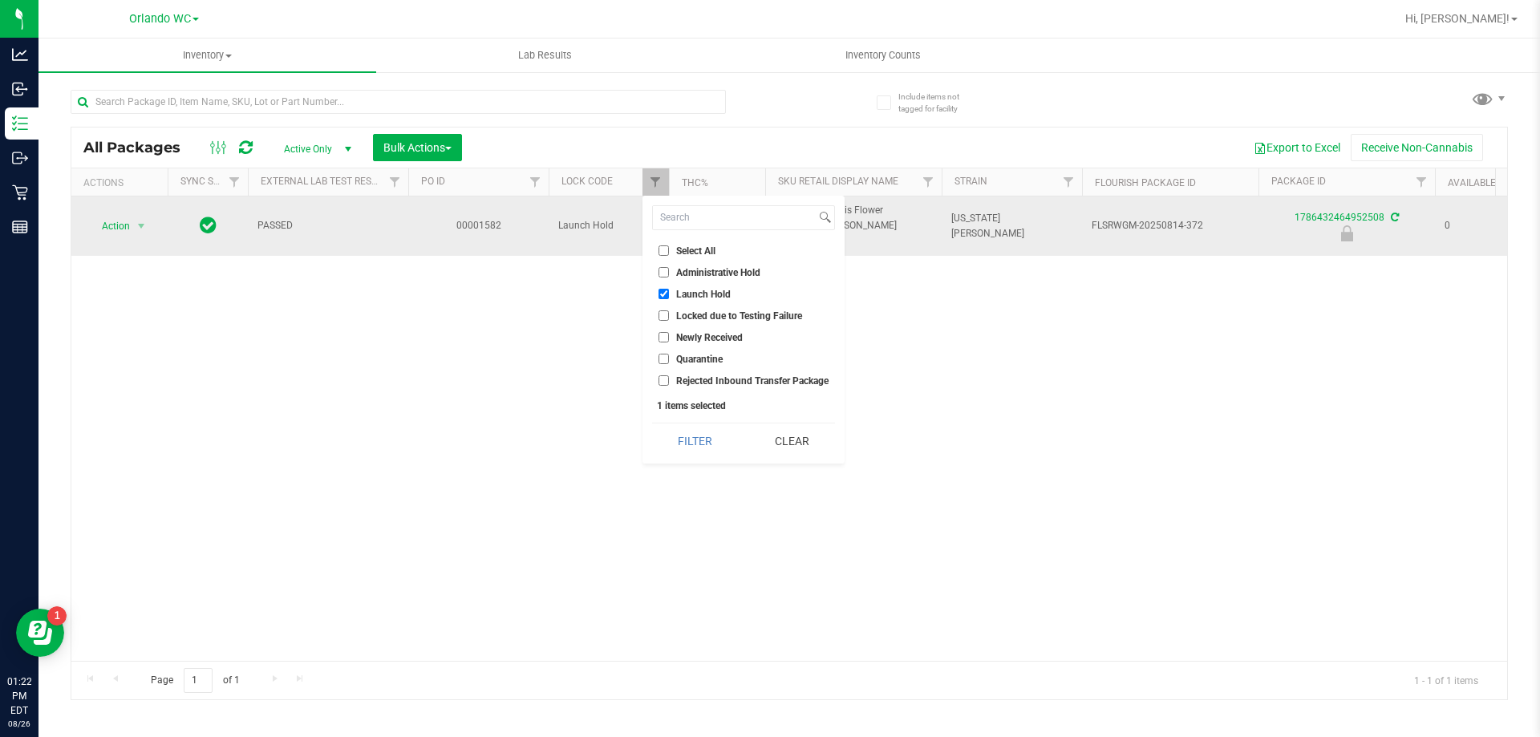
click at [1039, 261] on div "Action Action Edit attributes Global inventory Locate package Package audit log…" at bounding box center [789, 429] width 1436 height 464
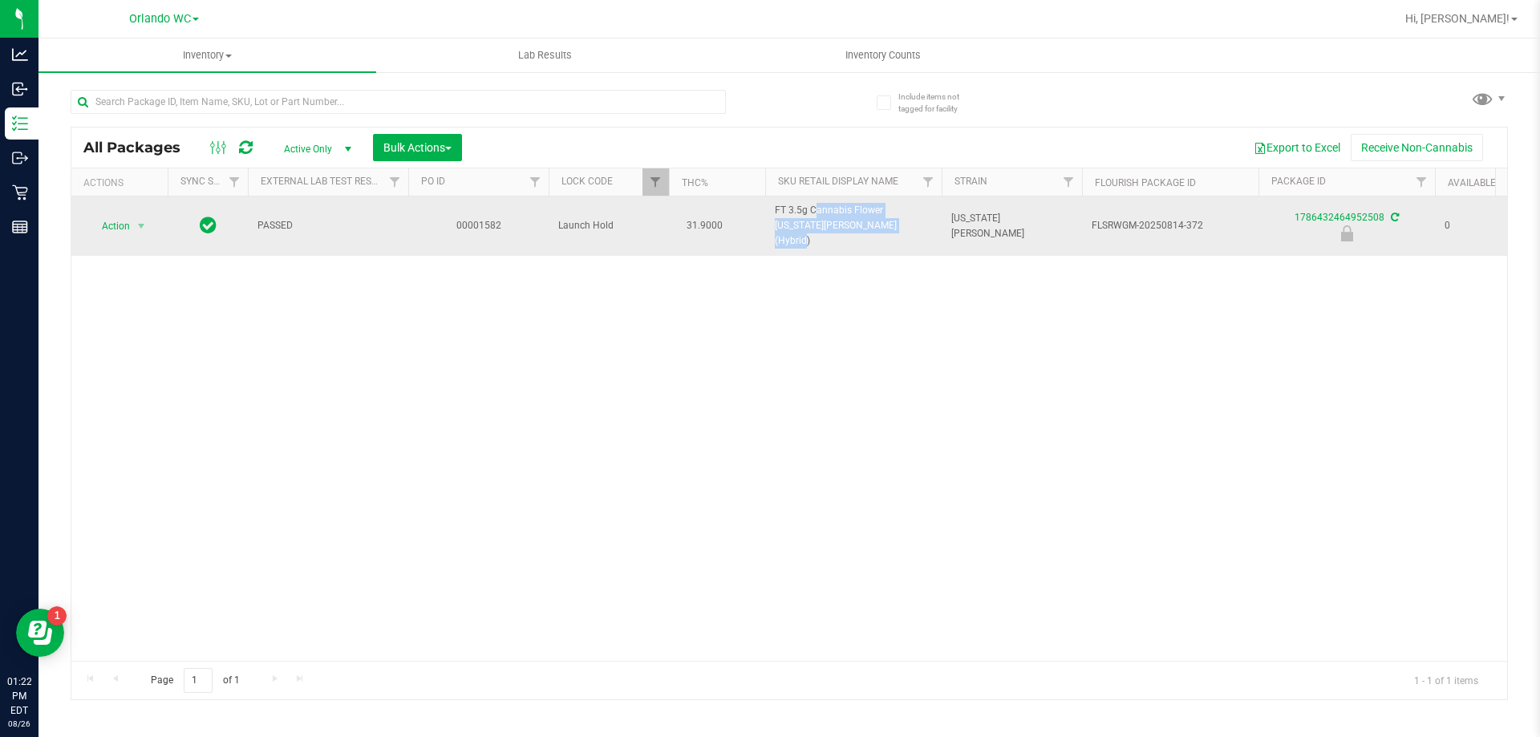
drag, startPoint x: 768, startPoint y: 205, endPoint x: 845, endPoint y: 231, distance: 81.2
click at [845, 231] on td "FT 3.5g Cannabis Flower [US_STATE][PERSON_NAME] (Hybrid)" at bounding box center [853, 226] width 176 height 59
copy span "FT 3.5g Cannabis Flower [US_STATE][PERSON_NAME] (Hybrid)"
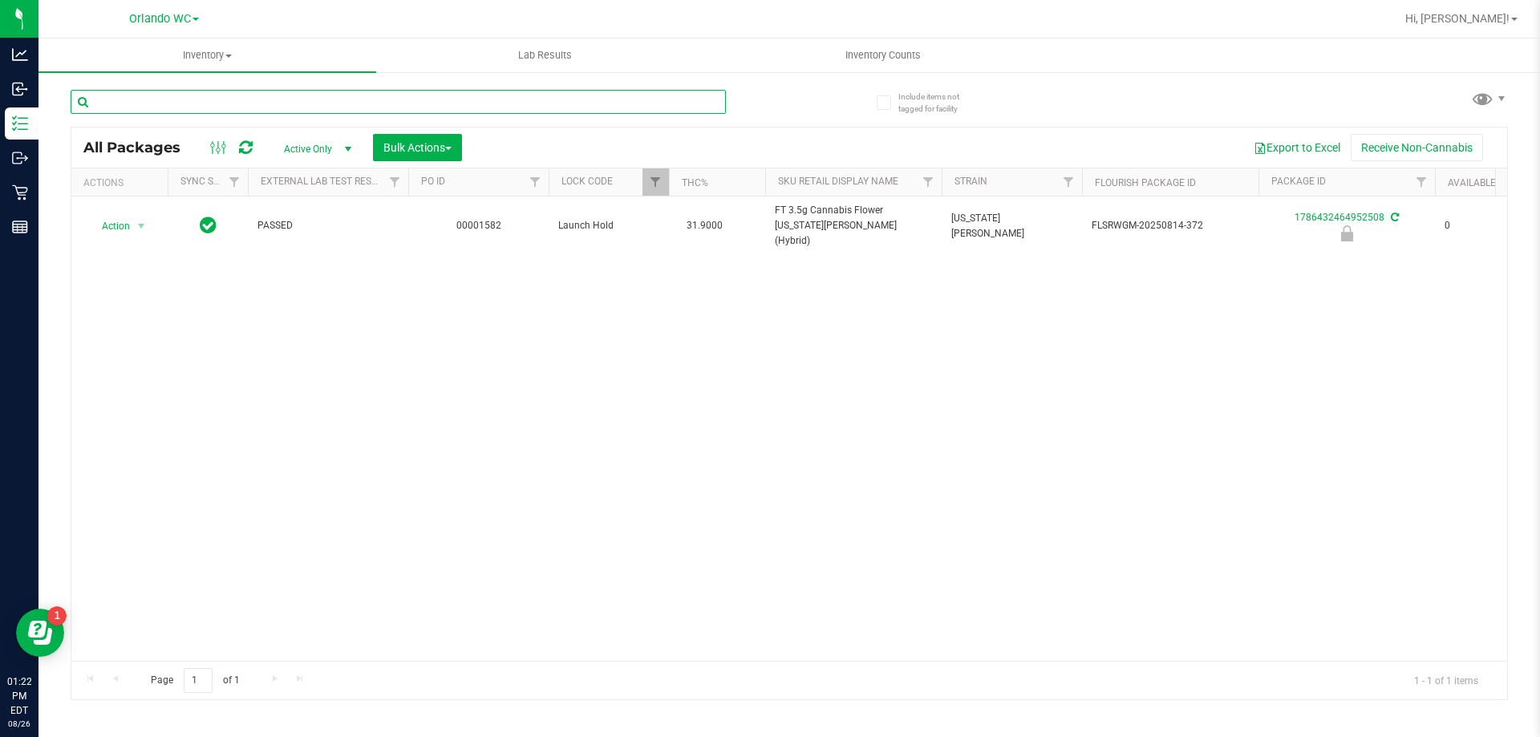
click at [245, 98] on input "text" at bounding box center [398, 102] width 655 height 24
paste input "FT 3.5g Cannabis Flower [US_STATE][PERSON_NAME] (Hybrid)"
type input "FT 3.5g Cannabis Flower [US_STATE][PERSON_NAME] (Hybrid)"
click at [652, 182] on span "Filter" at bounding box center [655, 182] width 13 height 13
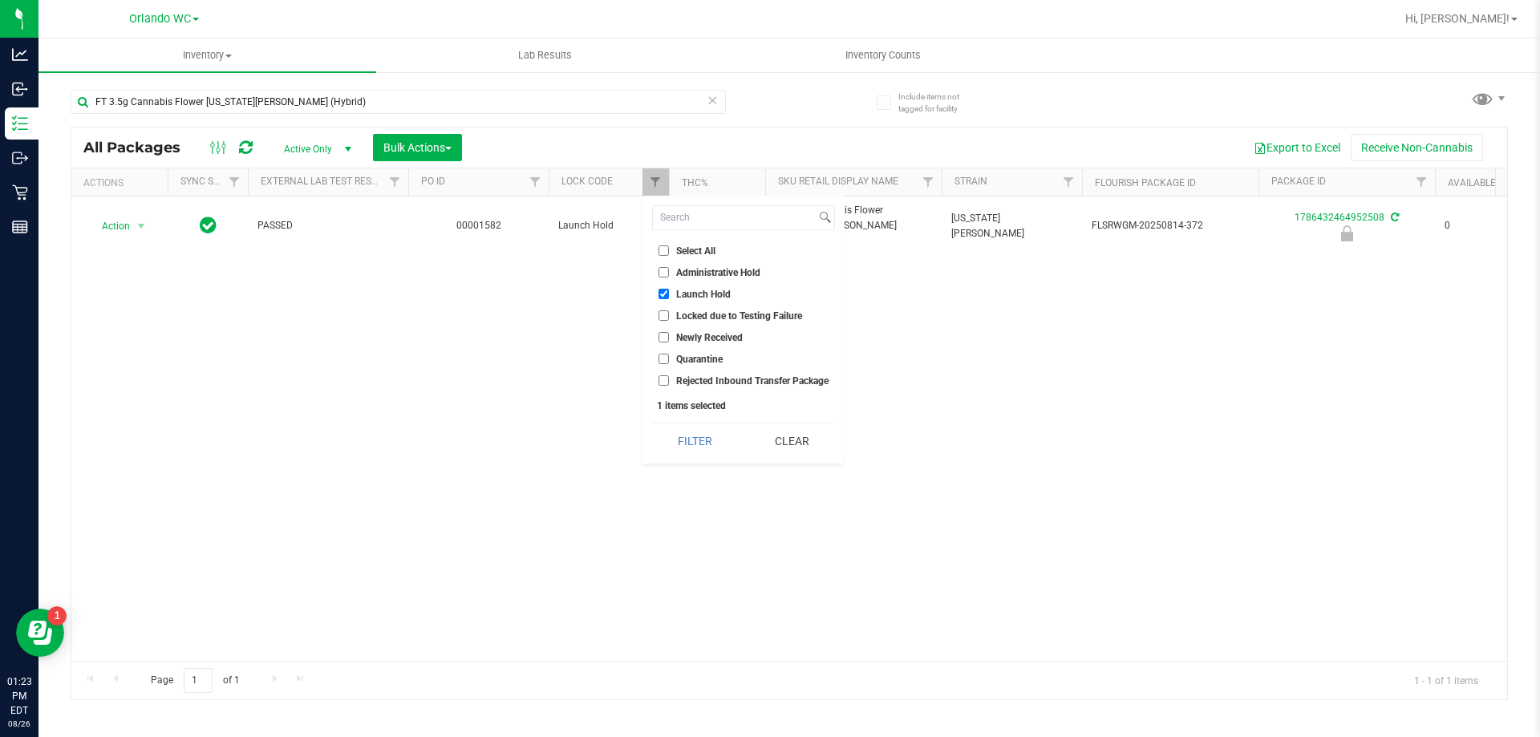
click at [663, 294] on input "Launch Hold" at bounding box center [664, 294] width 10 height 10
checkbox input "false"
click at [697, 439] on button "Filter" at bounding box center [695, 440] width 86 height 35
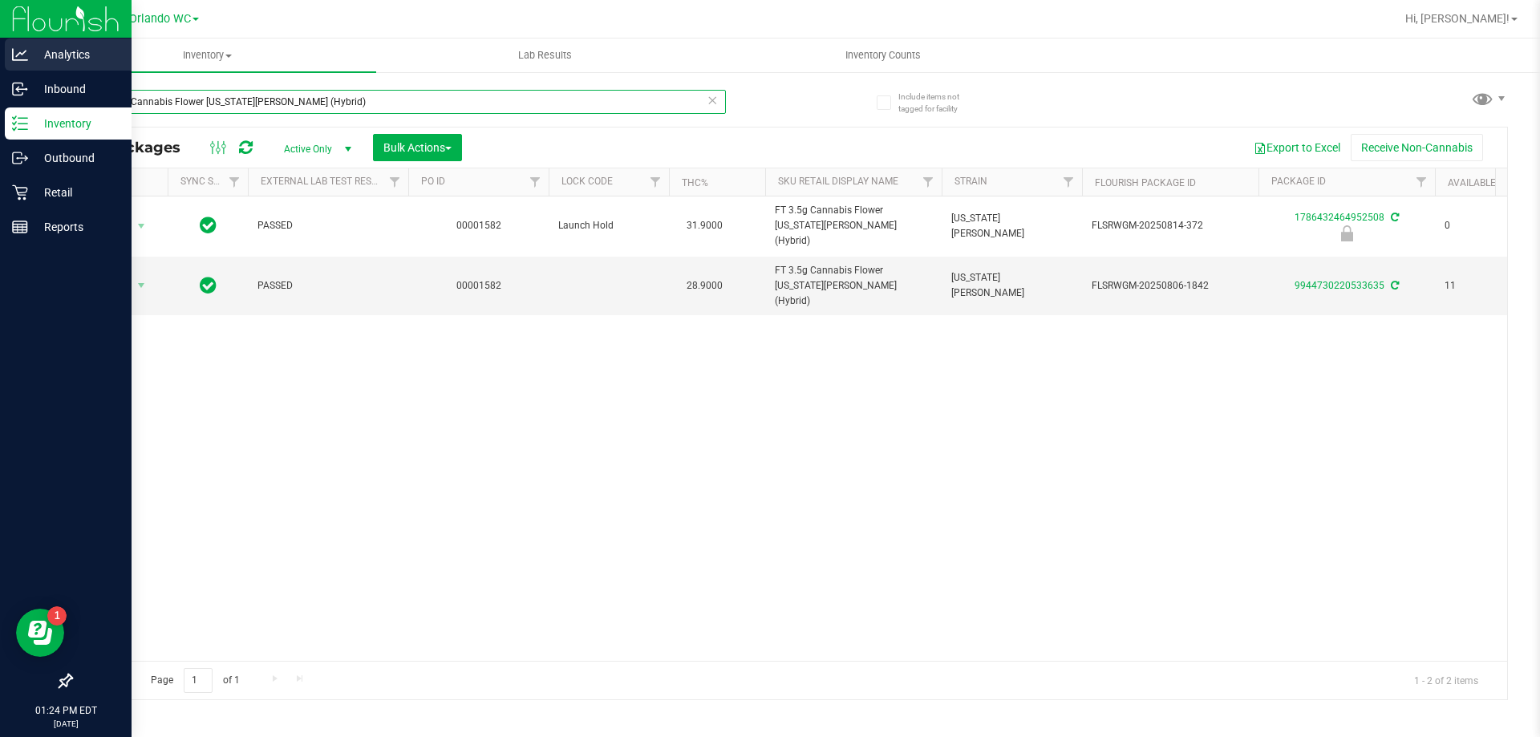
drag, startPoint x: 330, startPoint y: 99, endPoint x: 0, endPoint y: 67, distance: 331.2
click at [0, 72] on div "Analytics Inbound Inventory Outbound Retail Reports 01:24 PM EDT [DATE] 08/26 O…" at bounding box center [770, 368] width 1540 height 737
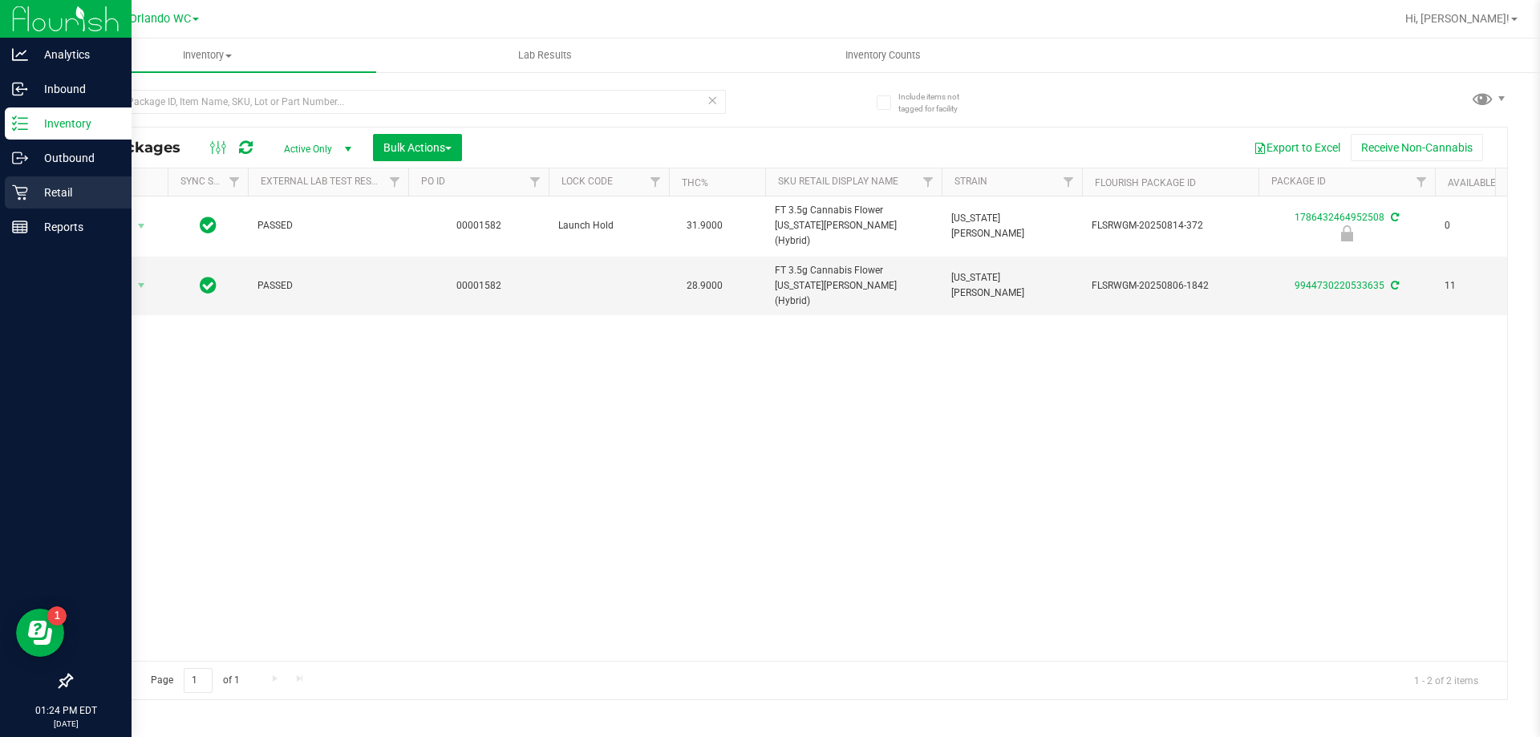
click at [56, 183] on div "Retail" at bounding box center [68, 192] width 127 height 32
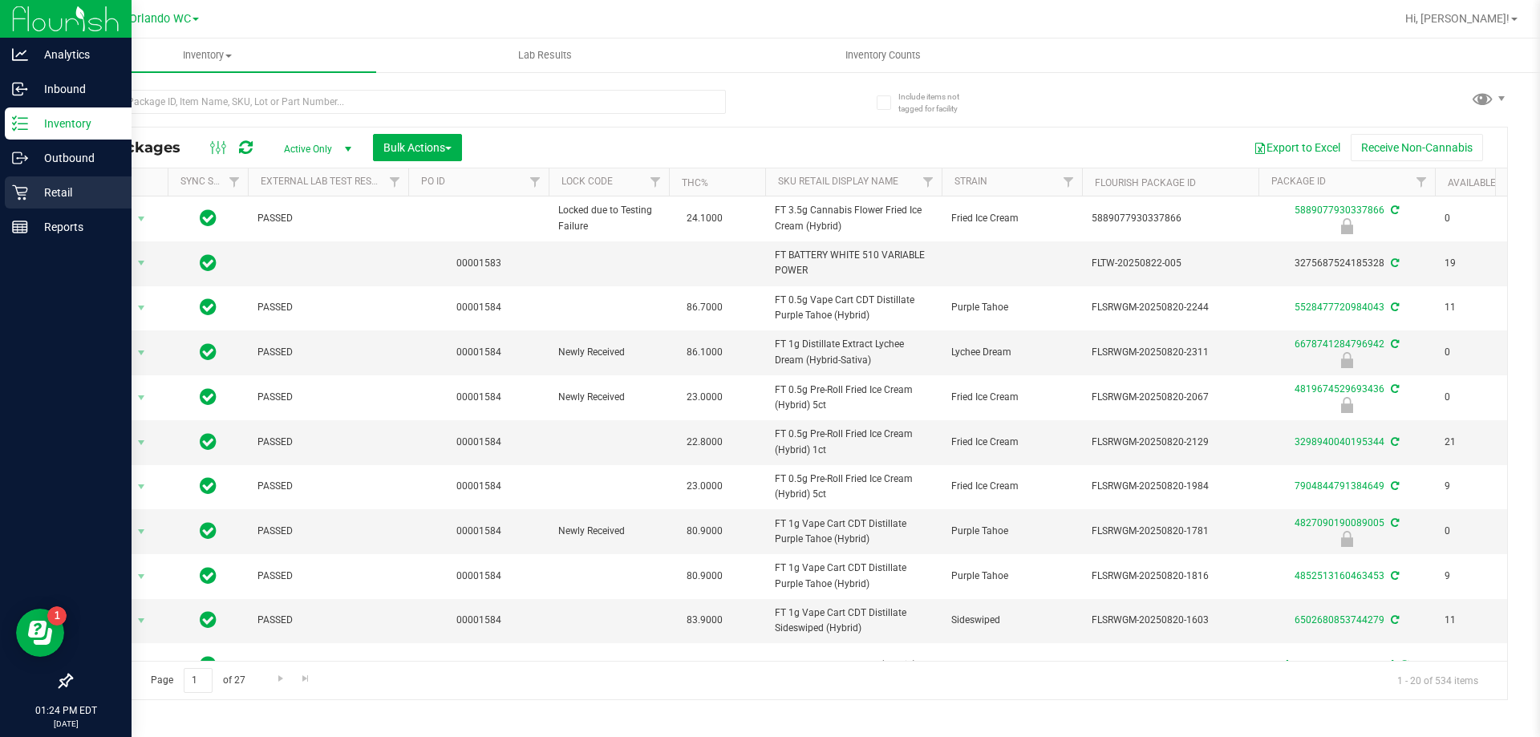
click at [38, 179] on div "Retail" at bounding box center [68, 192] width 127 height 32
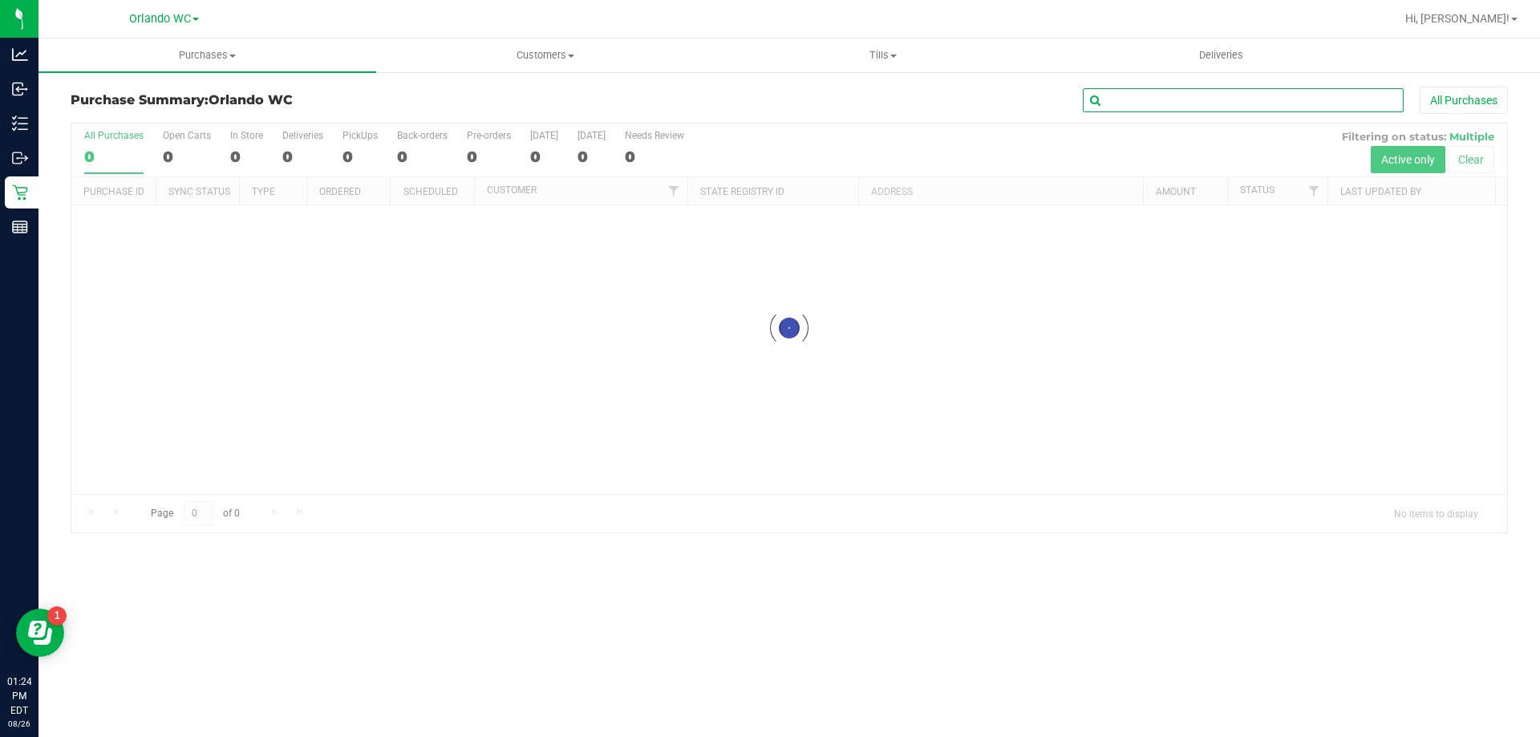
click at [1273, 104] on input "text" at bounding box center [1243, 100] width 321 height 24
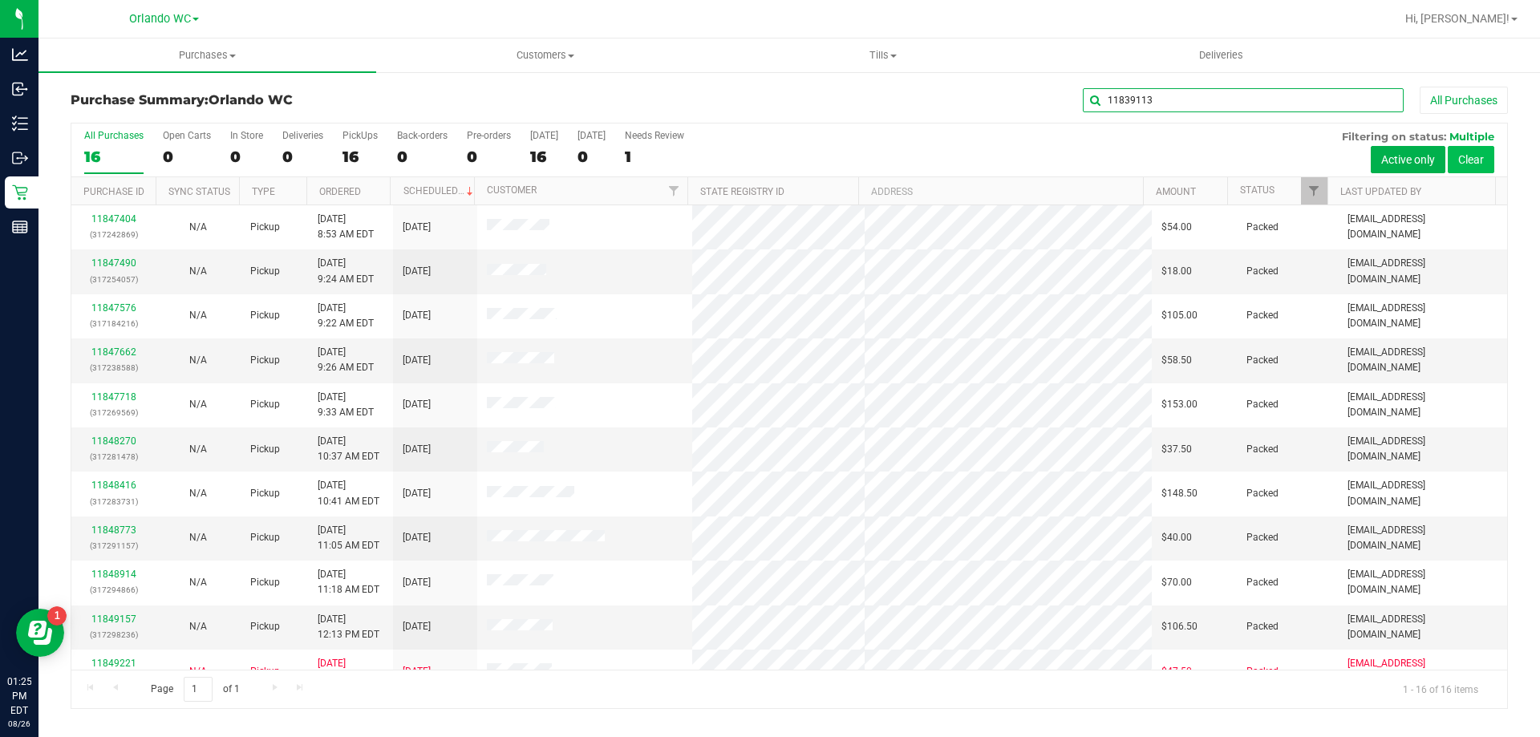
type input "11839113"
click at [1474, 152] on button "Clear" at bounding box center [1471, 159] width 47 height 27
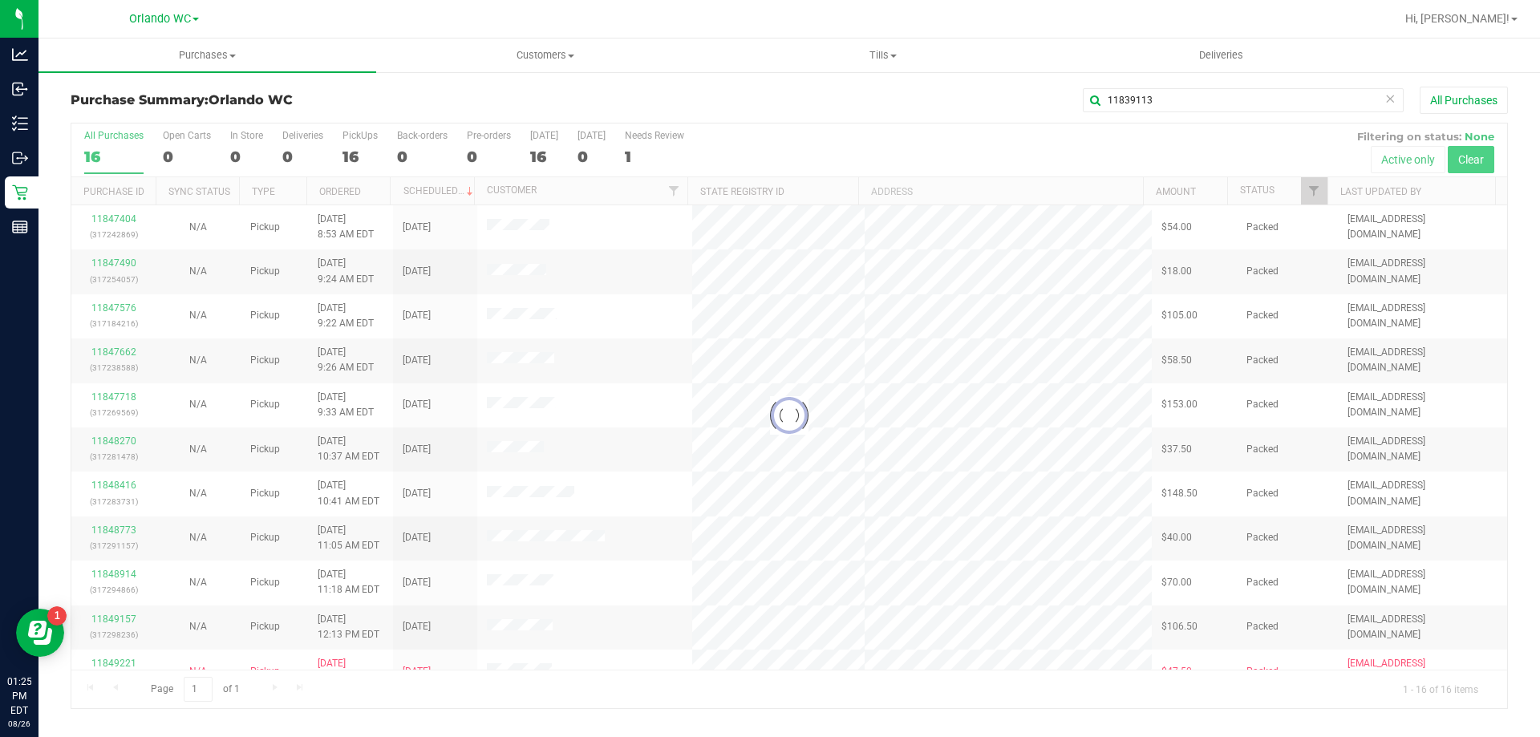
click at [1448, 146] on button "Clear" at bounding box center [1471, 159] width 47 height 27
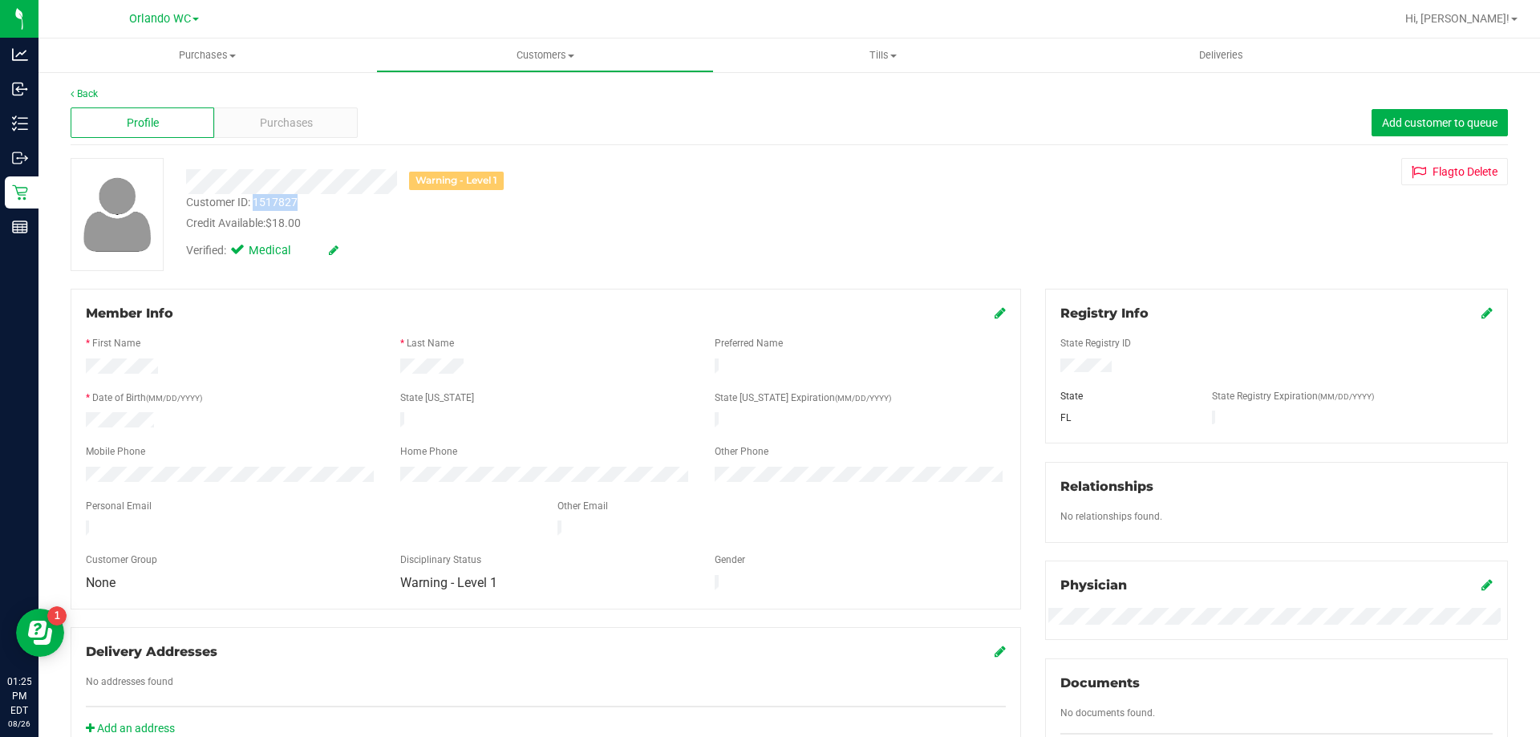
drag, startPoint x: 254, startPoint y: 203, endPoint x: 301, endPoint y: 207, distance: 46.7
click at [301, 207] on div "Customer ID: 1517827 Credit Available: $18.00" at bounding box center [539, 213] width 731 height 38
copy div "1517827"
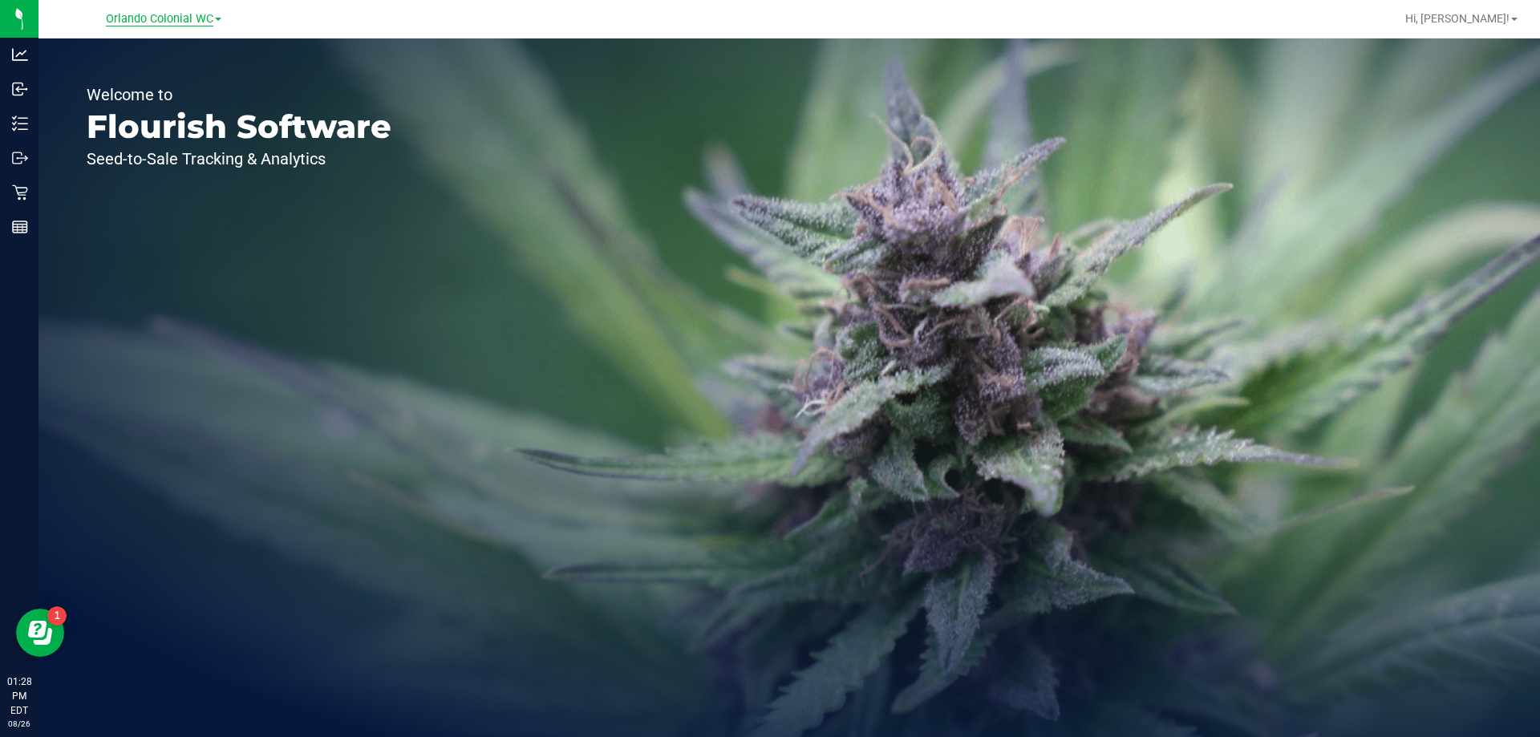
click at [185, 18] on span "Orlando Colonial WC" at bounding box center [159, 19] width 107 height 14
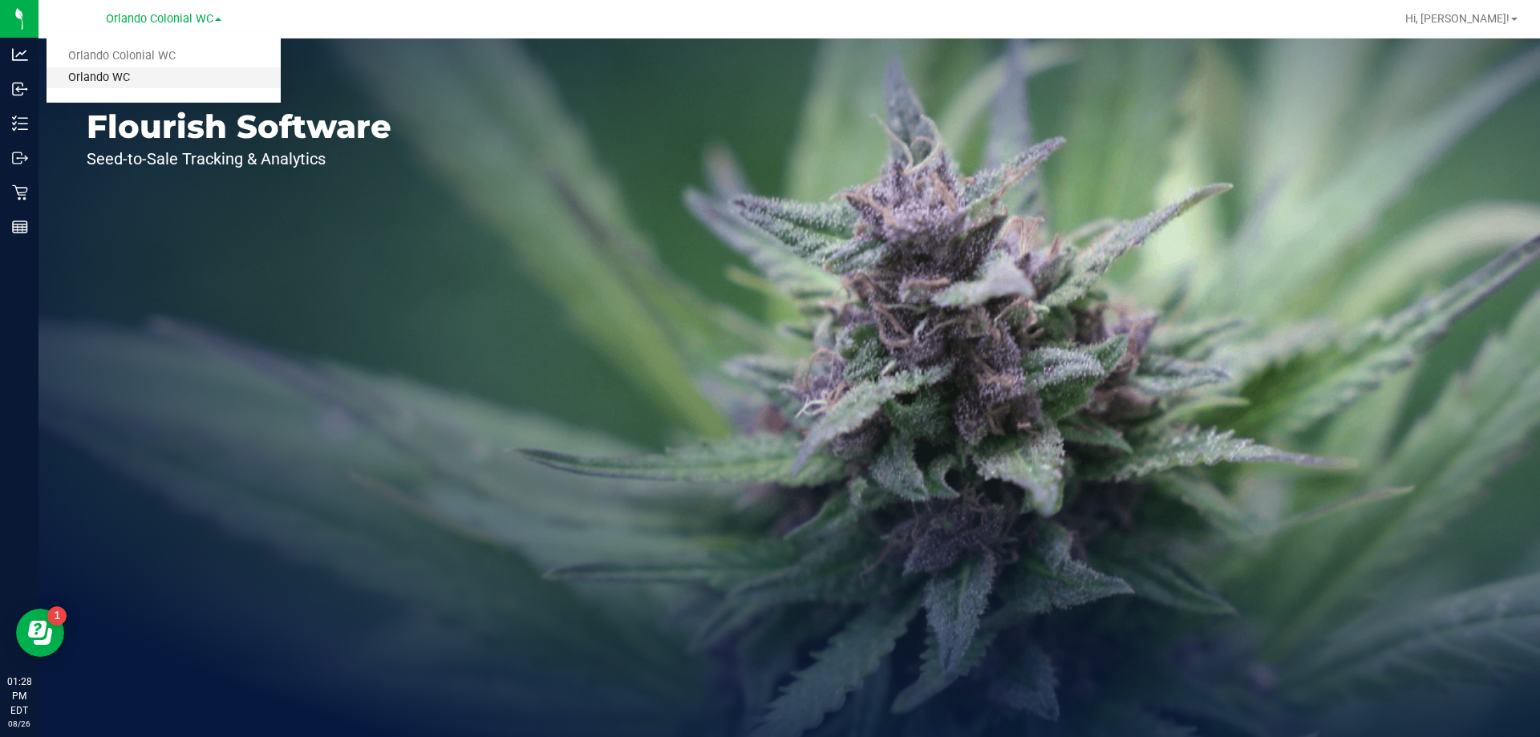
click at [140, 76] on link "Orlando WC" at bounding box center [164, 78] width 234 height 22
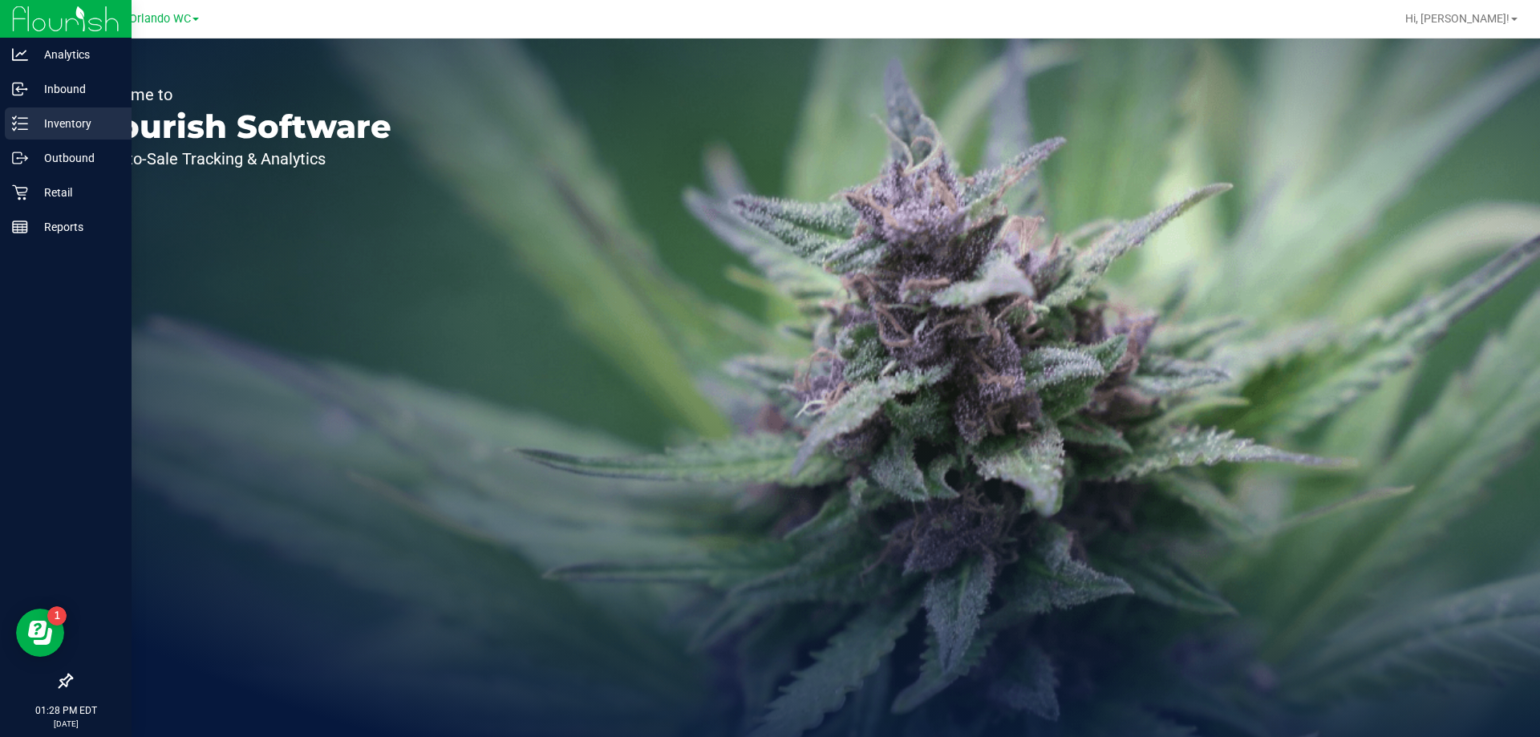
click at [28, 124] on p "Inventory" at bounding box center [76, 123] width 96 height 19
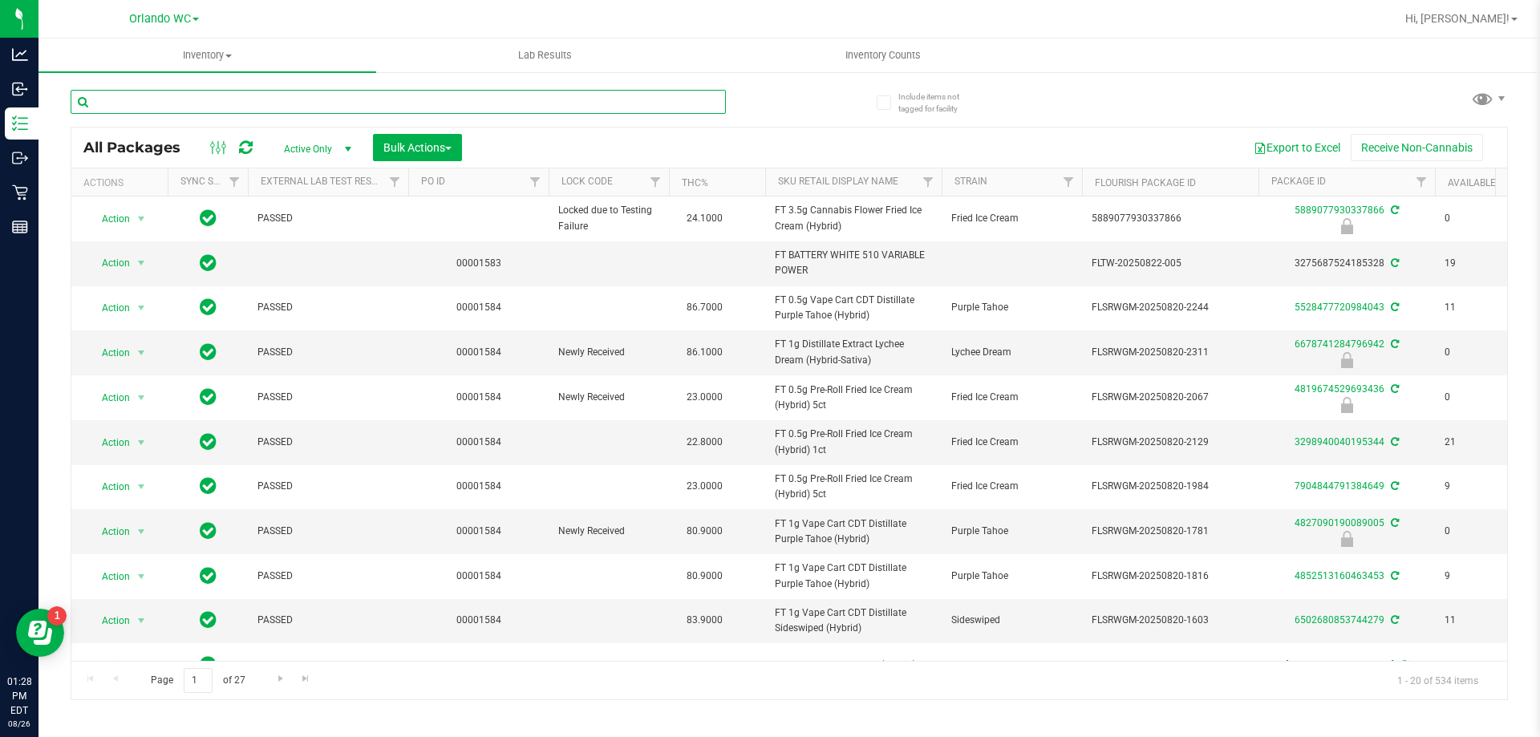
click at [156, 101] on input "text" at bounding box center [398, 102] width 655 height 24
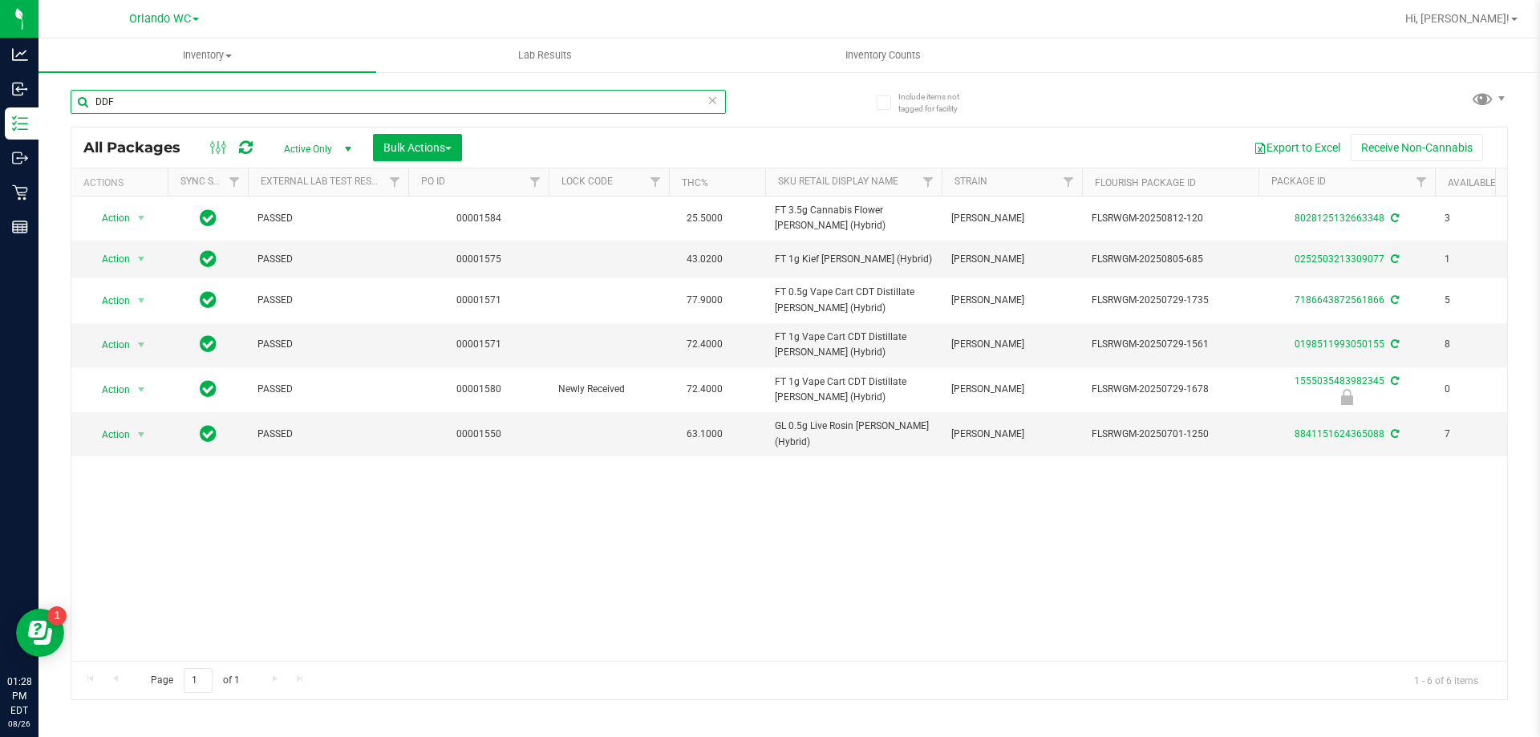
type input "DDF"
